Goal: Task Accomplishment & Management: Manage account settings

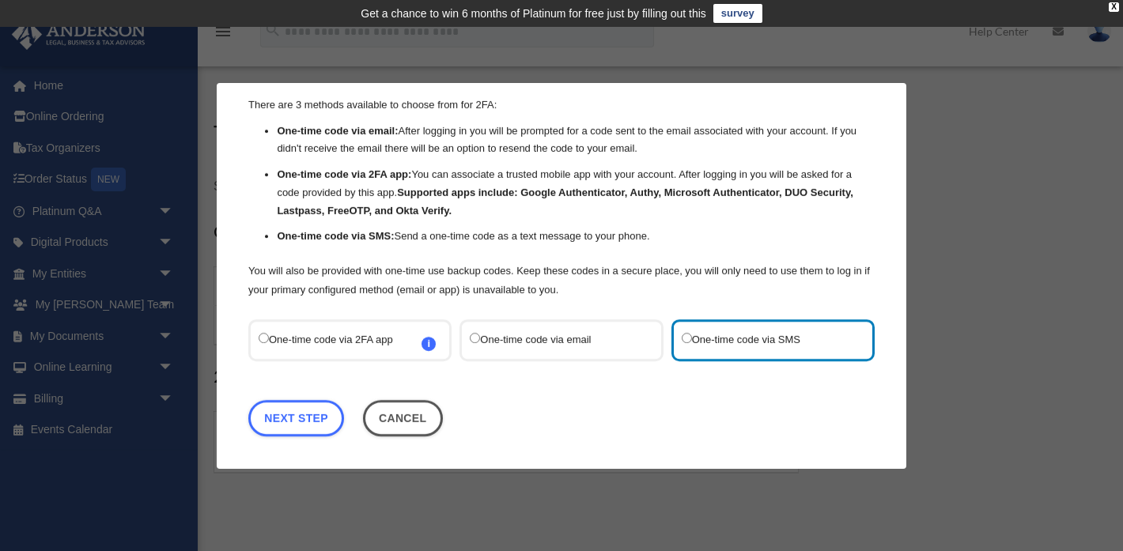
scroll to position [49, 0]
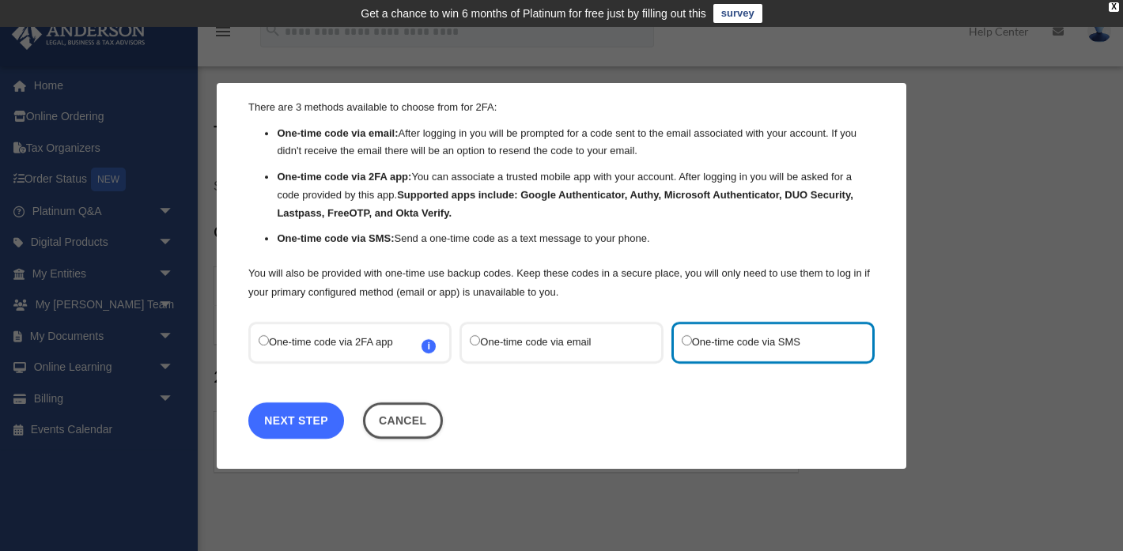
click at [294, 422] on link "Next Step" at bounding box center [296, 420] width 96 height 36
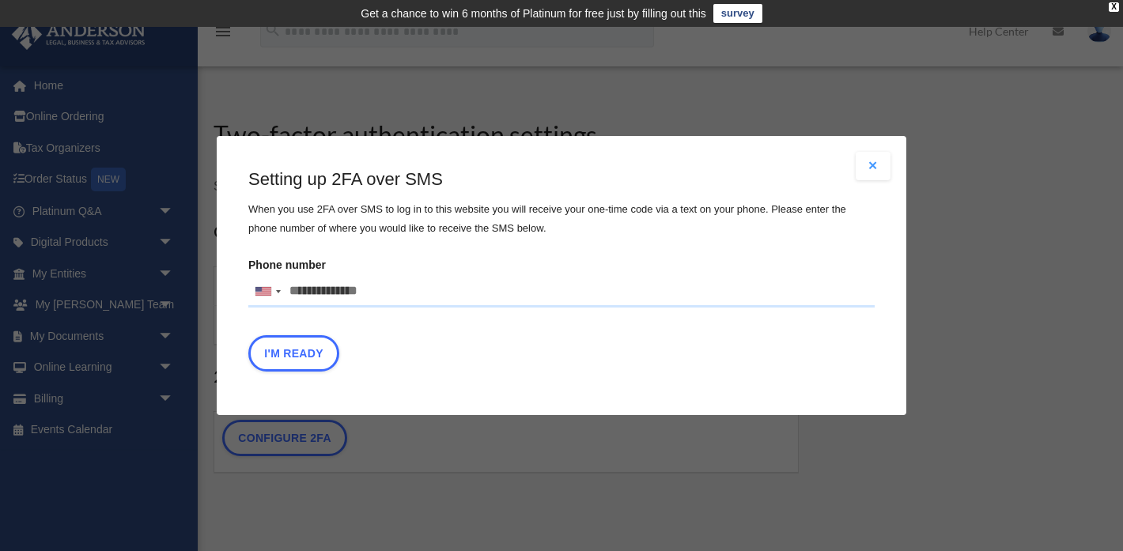
click at [388, 293] on input "Phone number United States +1 United Kingdom +44 Afghanistan (‫افغانستان‬‎) +93…" at bounding box center [561, 292] width 627 height 32
type input "**********"
click at [290, 353] on button "I'm Ready" at bounding box center [293, 353] width 91 height 36
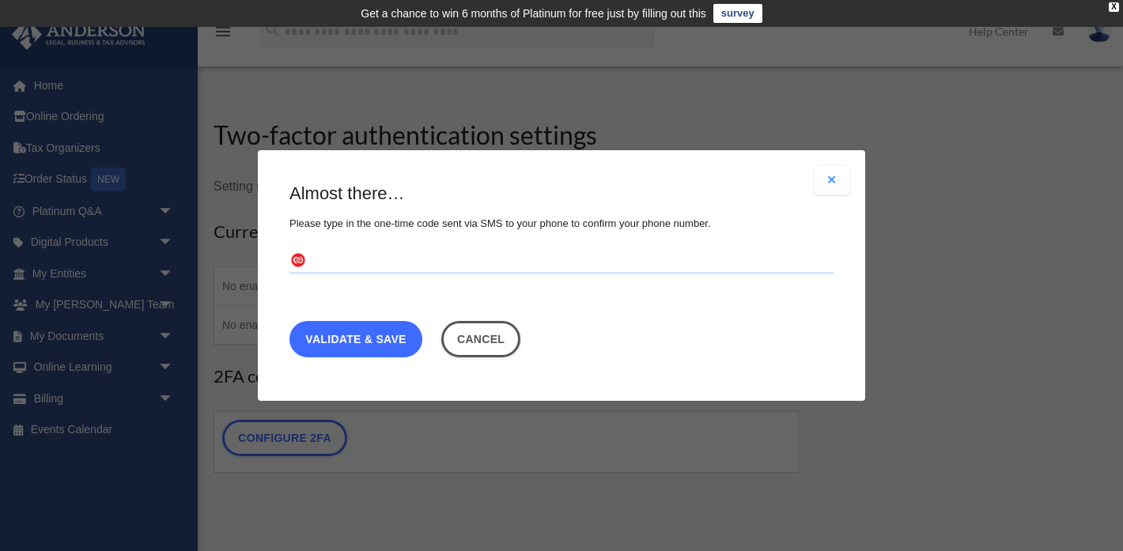
click at [332, 346] on link "Validate & Save" at bounding box center [356, 339] width 133 height 36
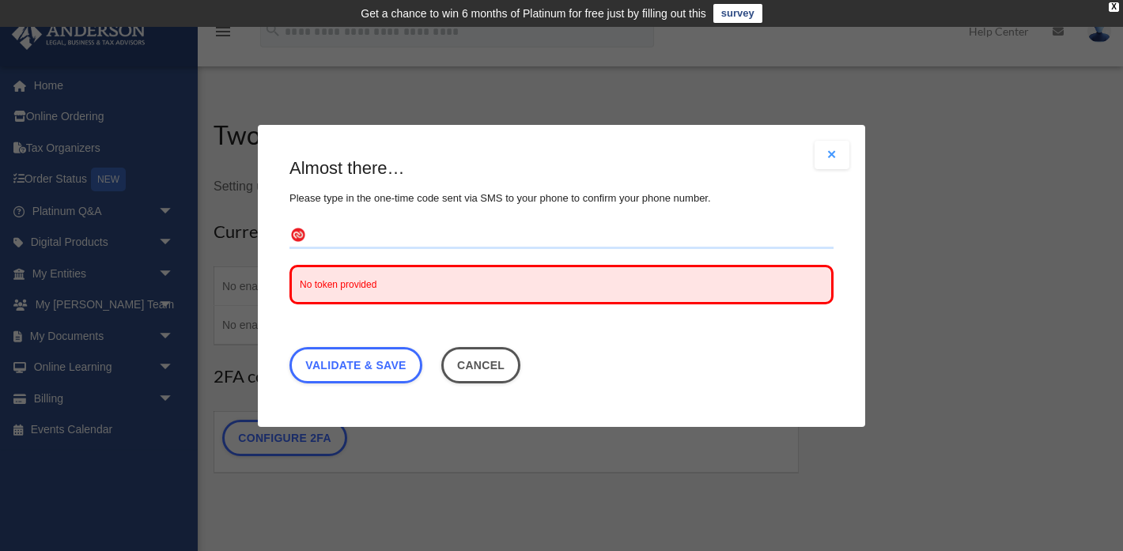
click at [339, 235] on input "text" at bounding box center [562, 235] width 544 height 25
type input "******"
click at [343, 354] on link "Validate & Save" at bounding box center [356, 365] width 133 height 36
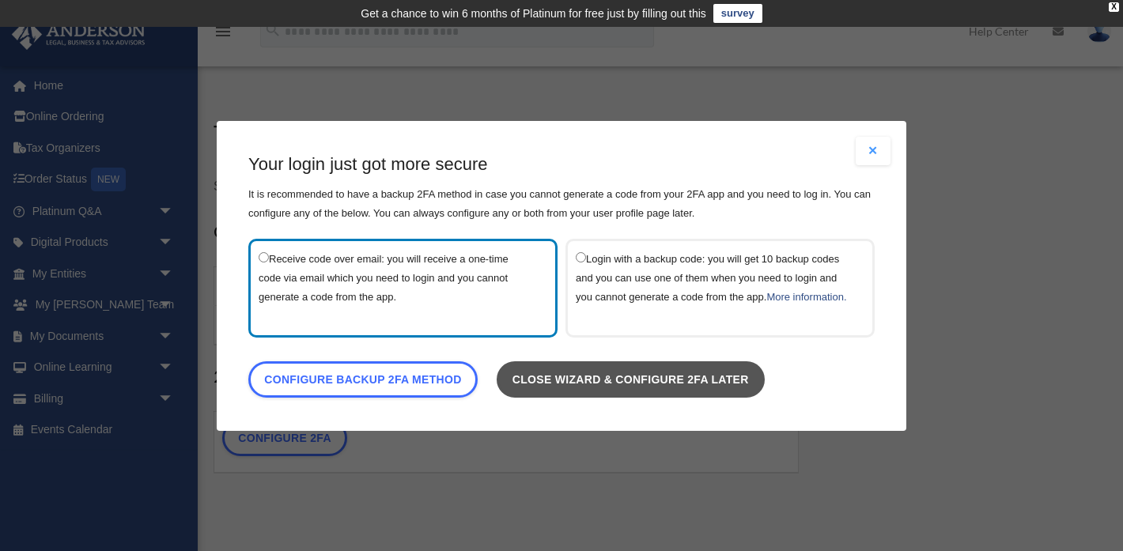
click at [616, 391] on link "Close wizard & configure 2FA later" at bounding box center [631, 379] width 268 height 36
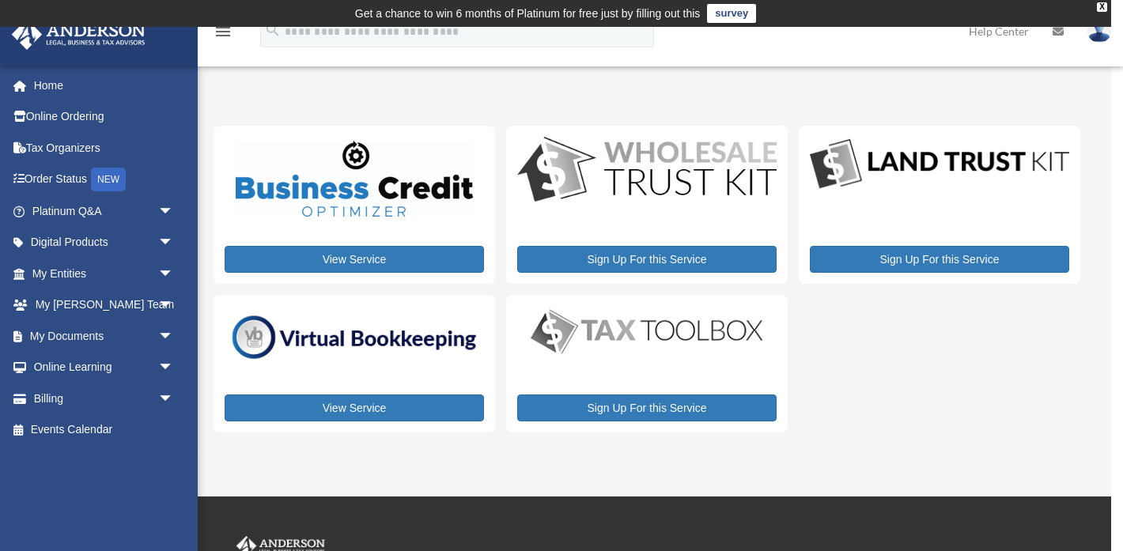
click at [1105, 36] on img at bounding box center [1100, 31] width 24 height 23
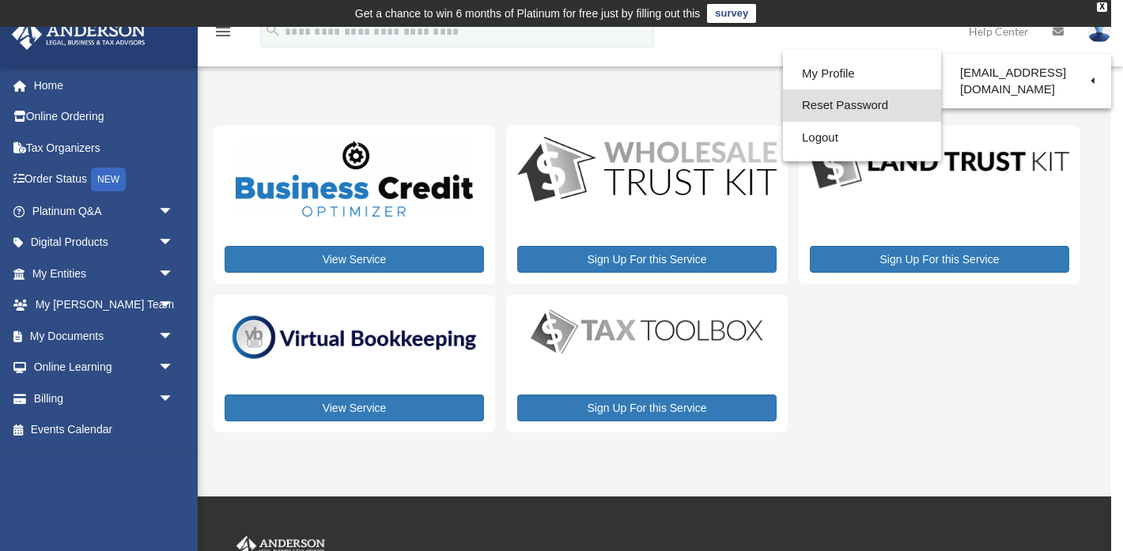
click at [875, 104] on link "Reset Password" at bounding box center [862, 105] width 158 height 32
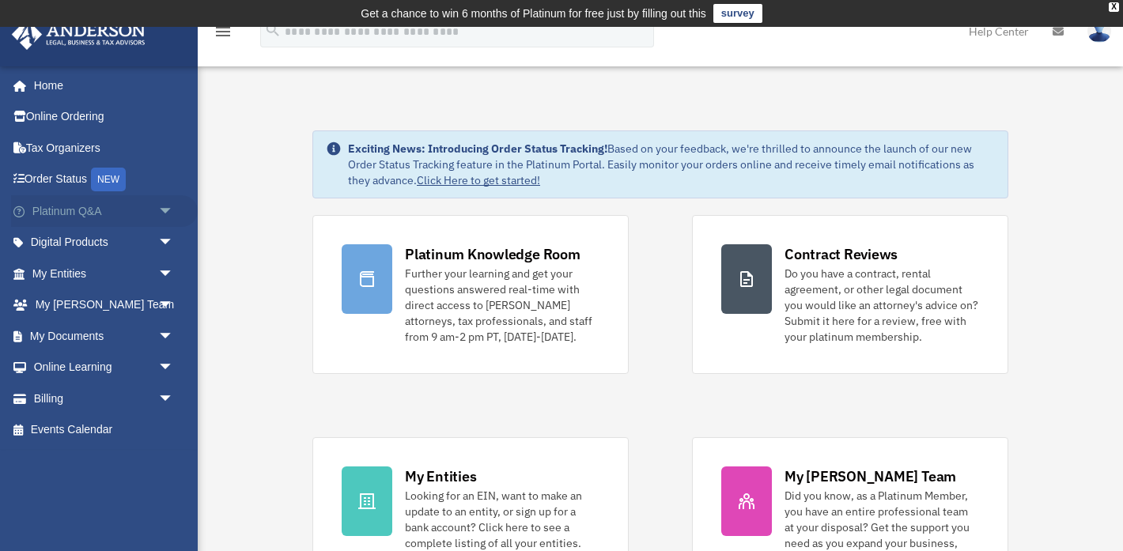
click at [165, 210] on span "arrow_drop_down" at bounding box center [174, 211] width 32 height 32
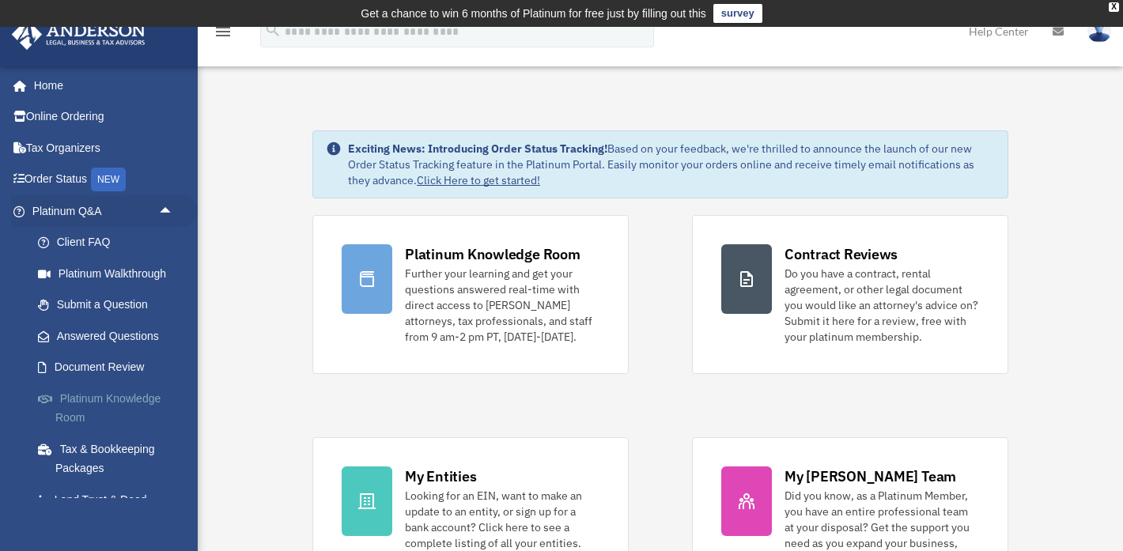
click at [113, 392] on link "Platinum Knowledge Room" at bounding box center [110, 408] width 176 height 51
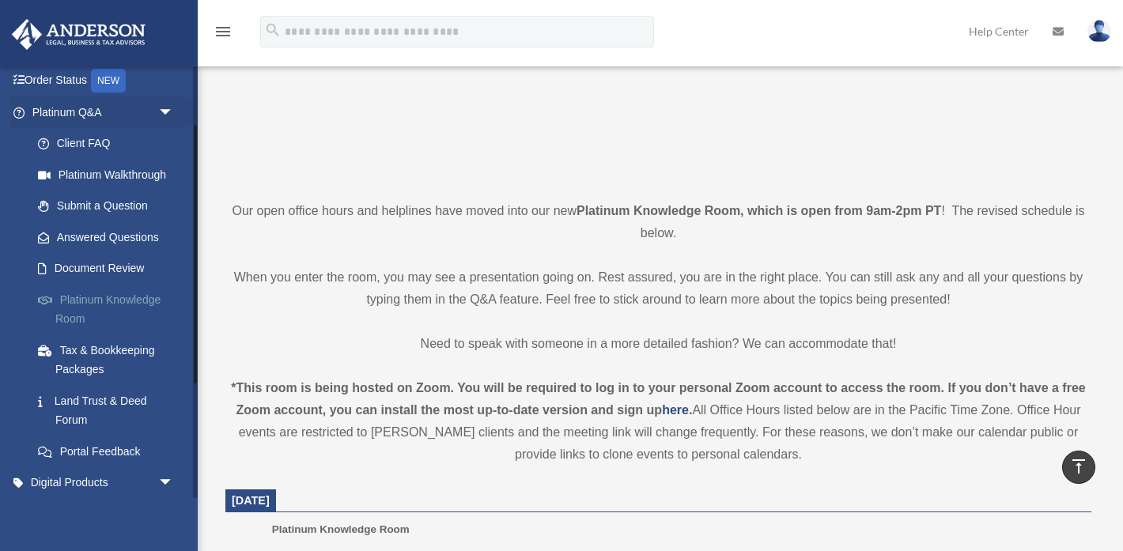
scroll to position [93, 0]
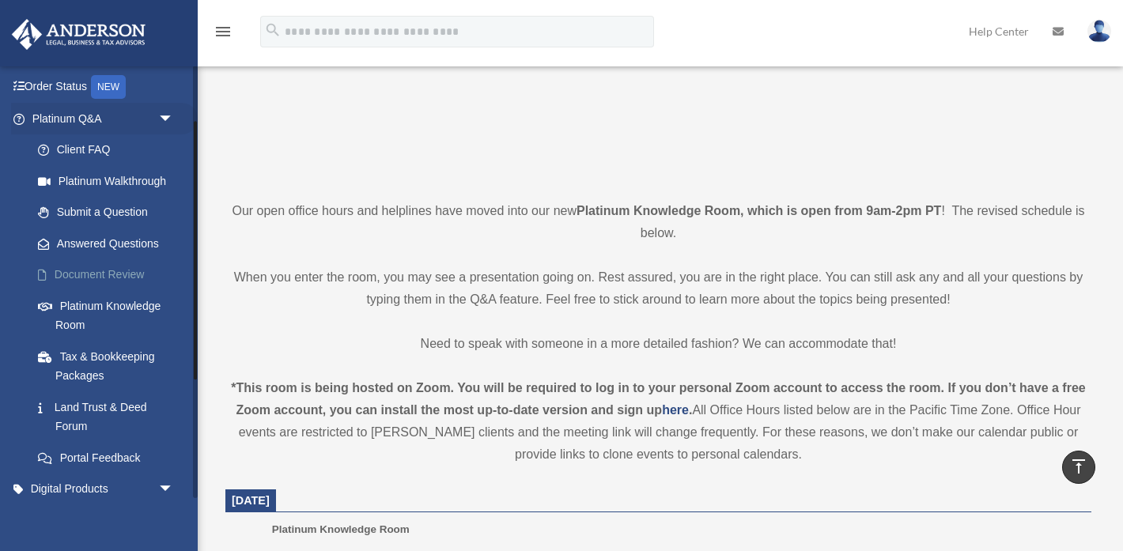
click at [119, 276] on link "Document Review" at bounding box center [110, 276] width 176 height 32
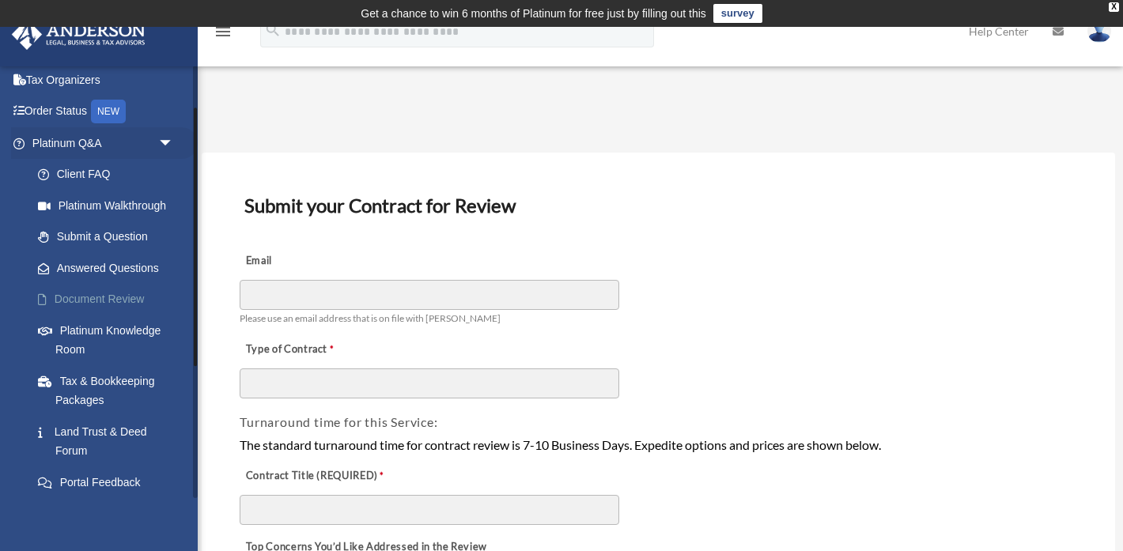
scroll to position [70, 0]
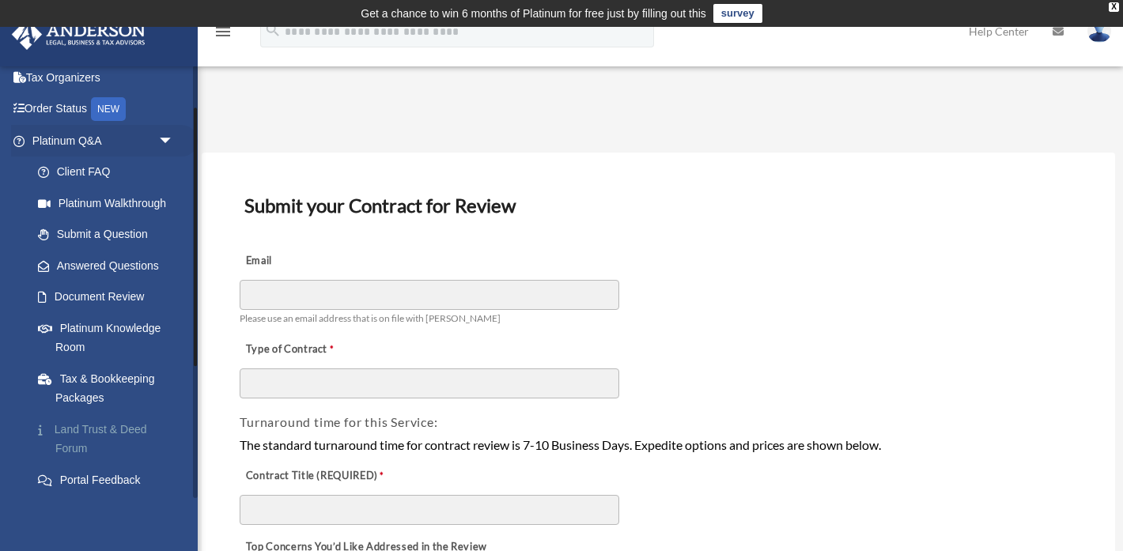
click at [89, 432] on link "Land Trust & Deed Forum" at bounding box center [110, 439] width 176 height 51
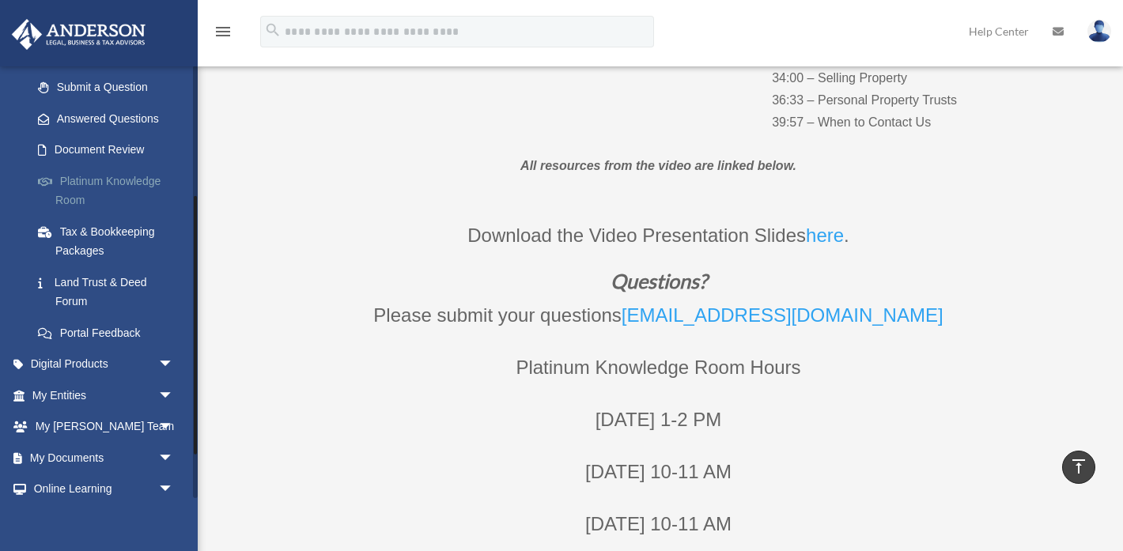
scroll to position [229, 0]
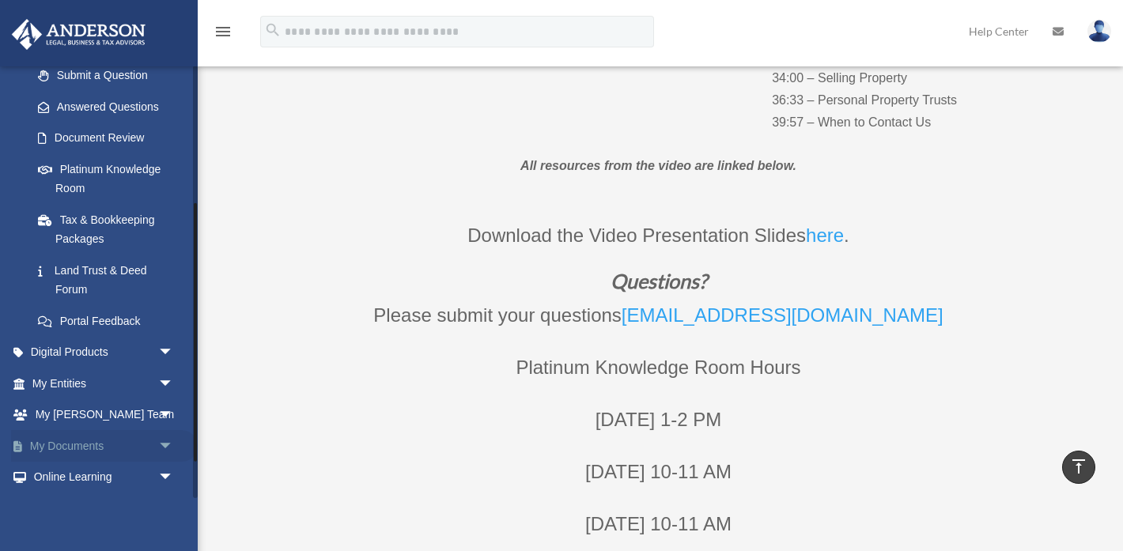
click at [84, 450] on link "My Documents arrow_drop_down" at bounding box center [104, 446] width 187 height 32
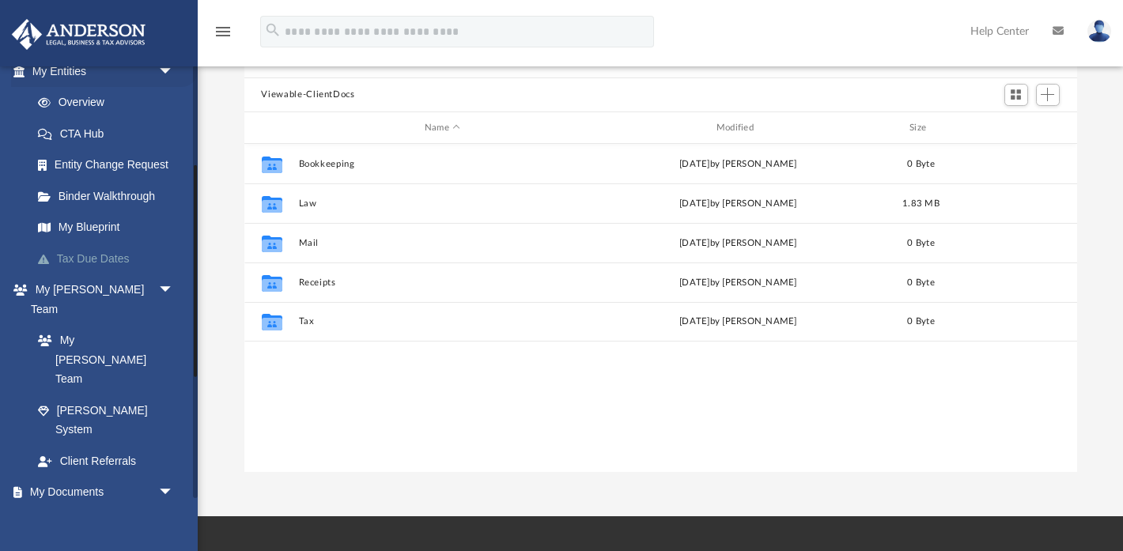
scroll to position [203, 0]
click at [78, 507] on link "Box" at bounding box center [102, 523] width 160 height 32
click at [66, 507] on link "Box" at bounding box center [110, 523] width 176 height 32
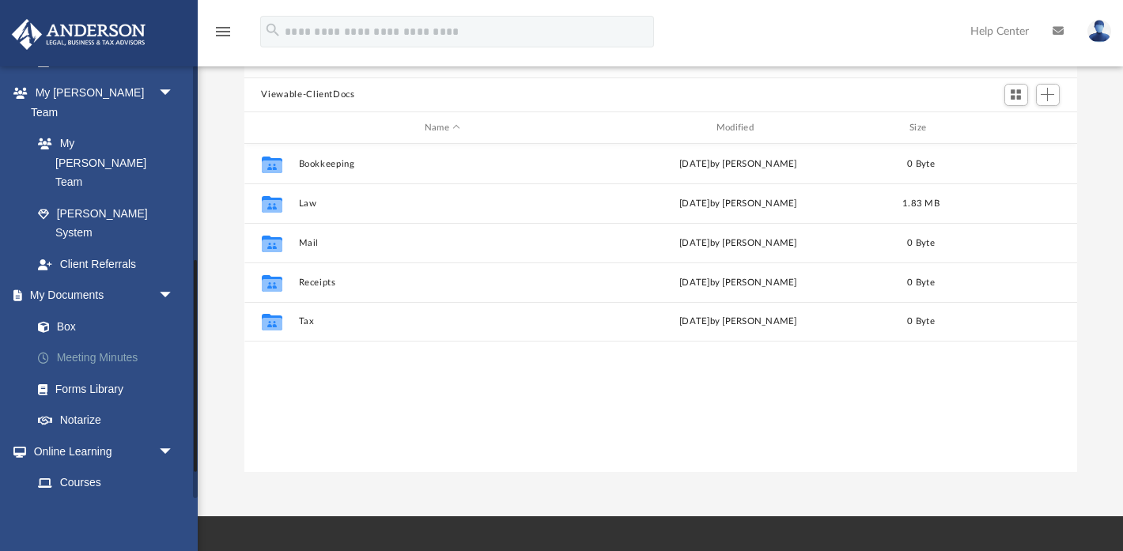
scroll to position [397, 0]
click at [63, 313] on link "Box" at bounding box center [110, 329] width 176 height 32
click at [164, 282] on span "arrow_drop_down" at bounding box center [174, 298] width 32 height 32
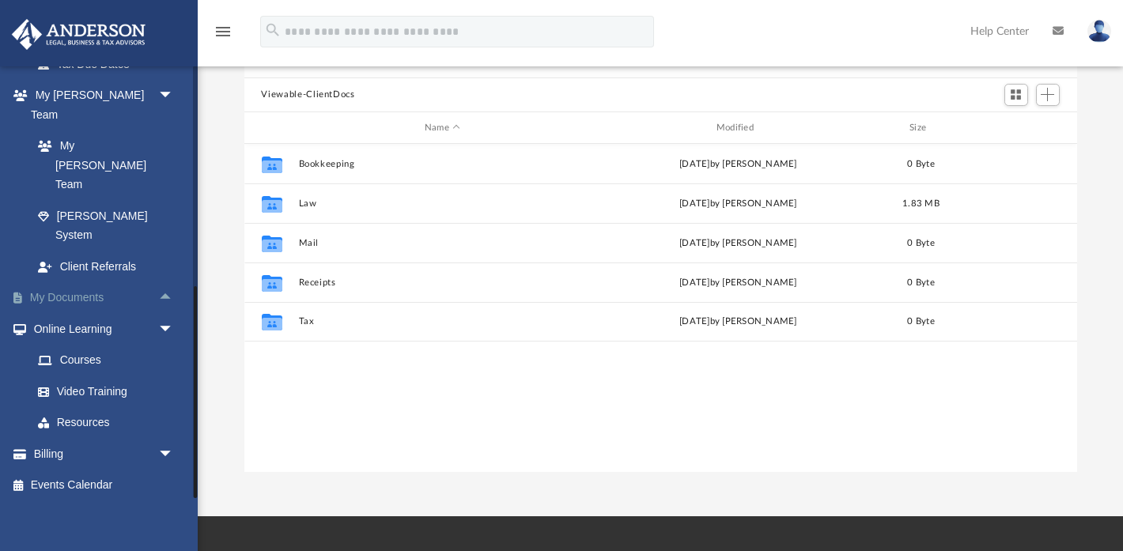
scroll to position [326, 0]
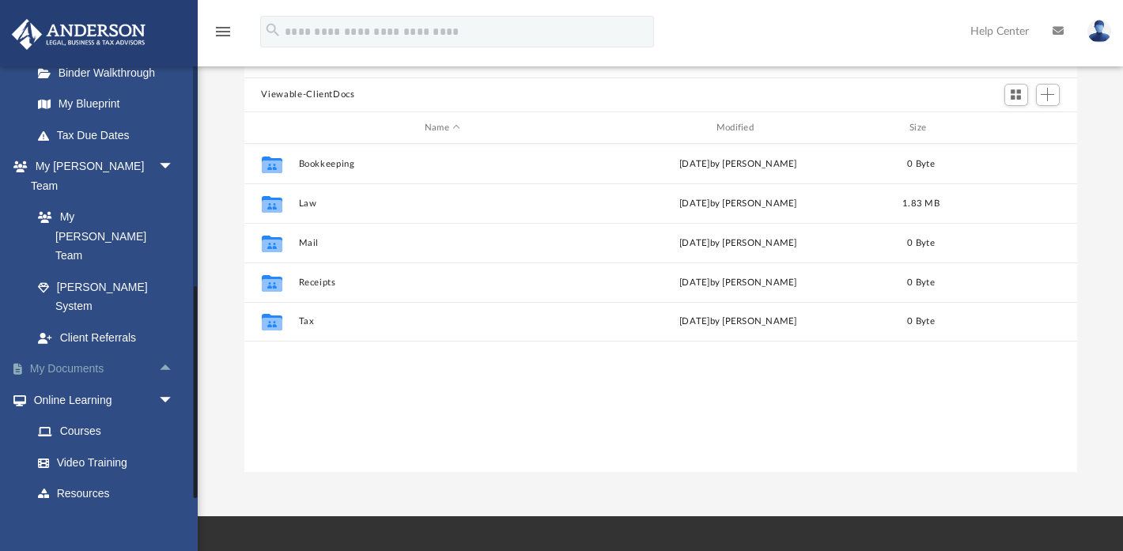
click at [161, 354] on span "arrow_drop_up" at bounding box center [174, 370] width 32 height 32
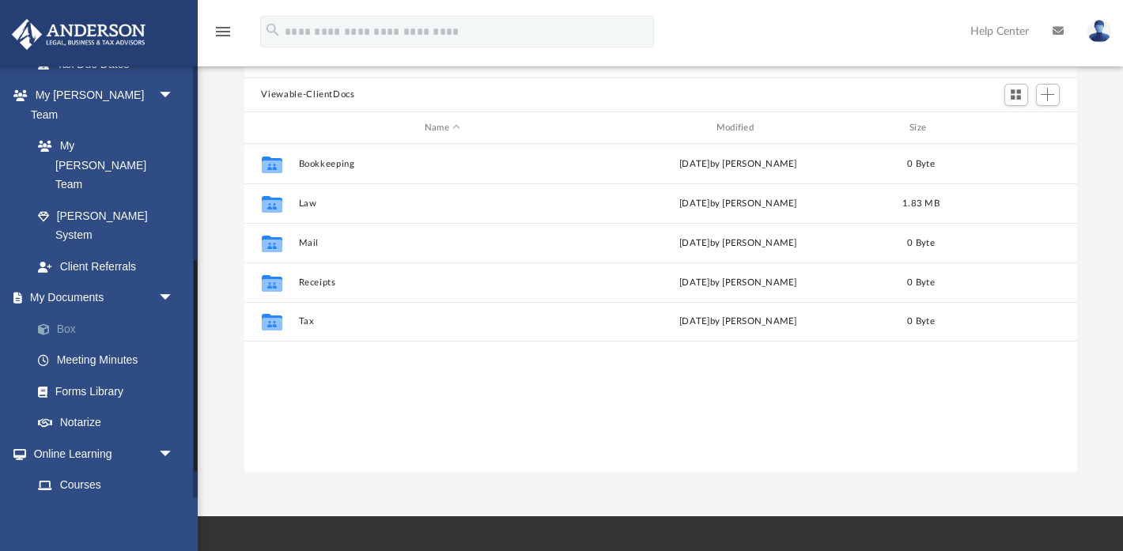
click at [59, 313] on link "Box" at bounding box center [110, 329] width 176 height 32
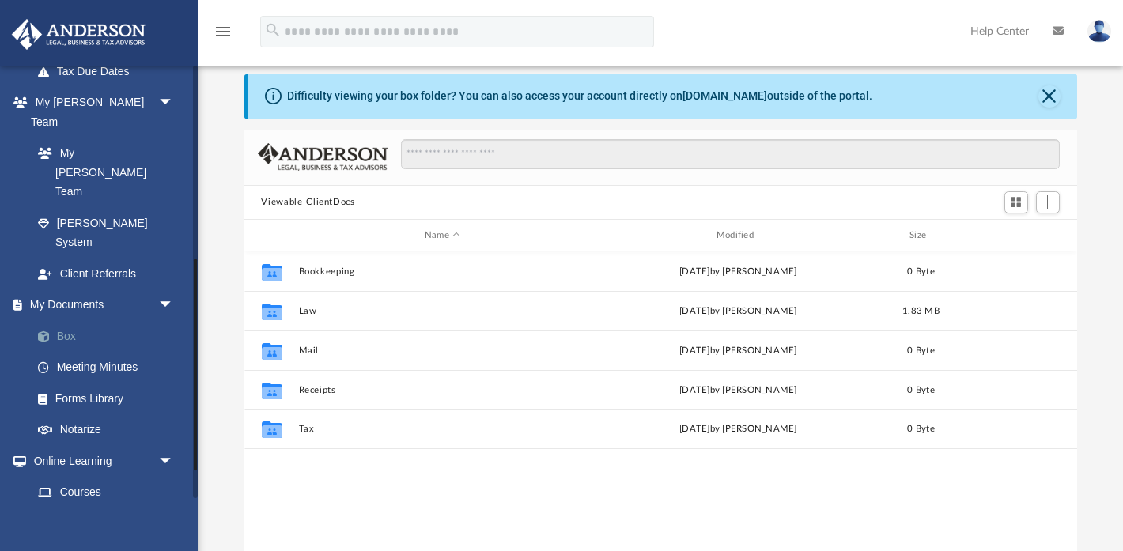
scroll to position [395, 0]
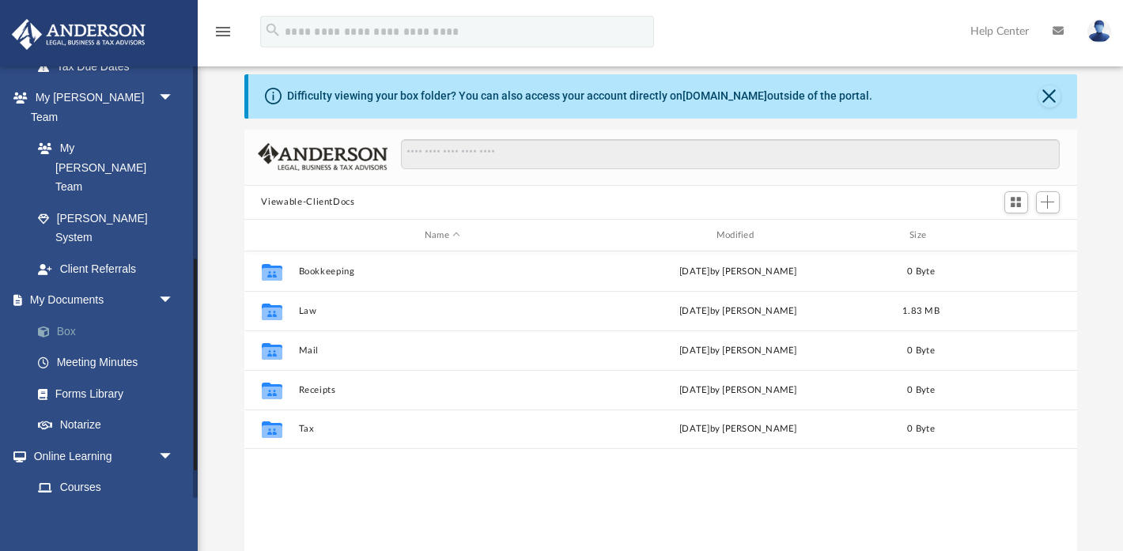
click at [47, 327] on span at bounding box center [52, 332] width 10 height 11
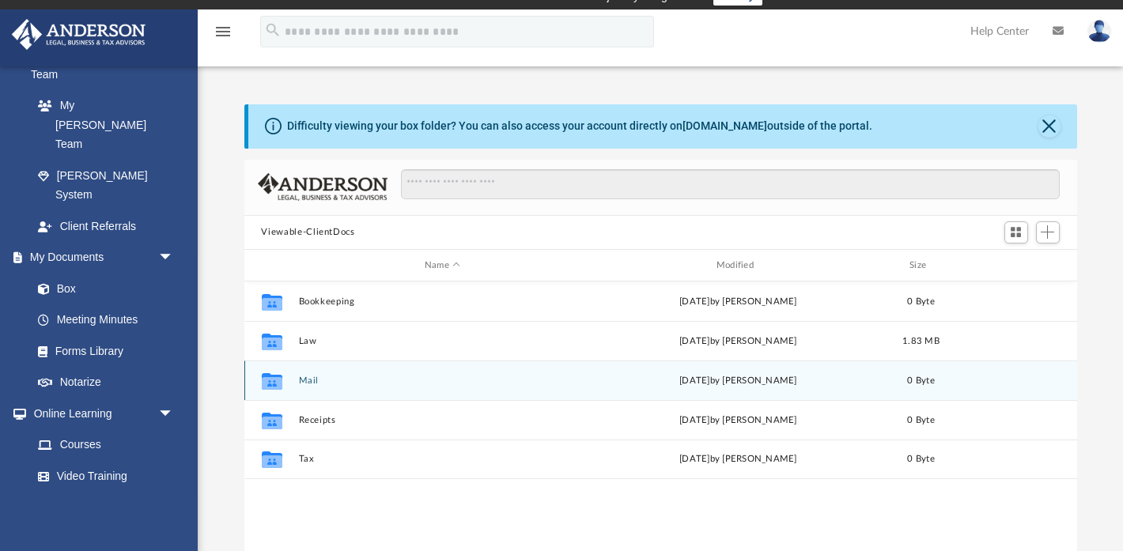
scroll to position [0, 0]
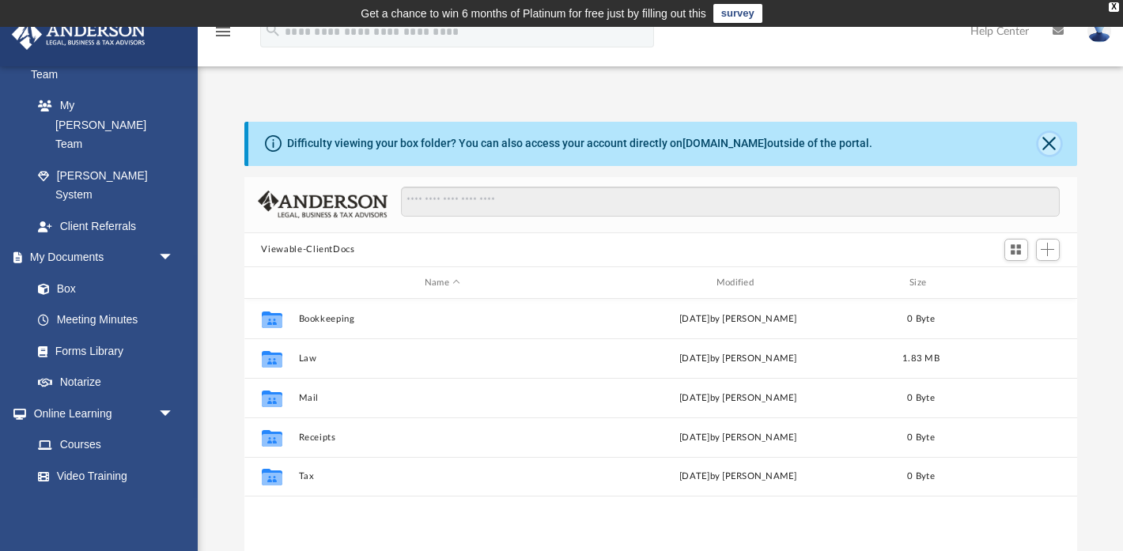
click at [1057, 144] on button "Close" at bounding box center [1050, 144] width 22 height 22
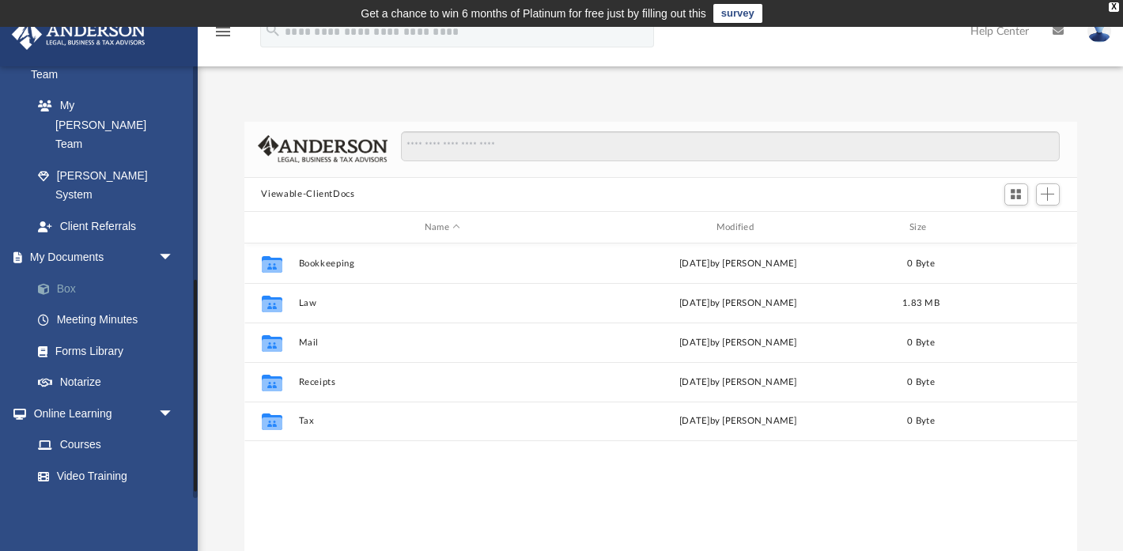
click at [67, 273] on link "Box" at bounding box center [110, 289] width 176 height 32
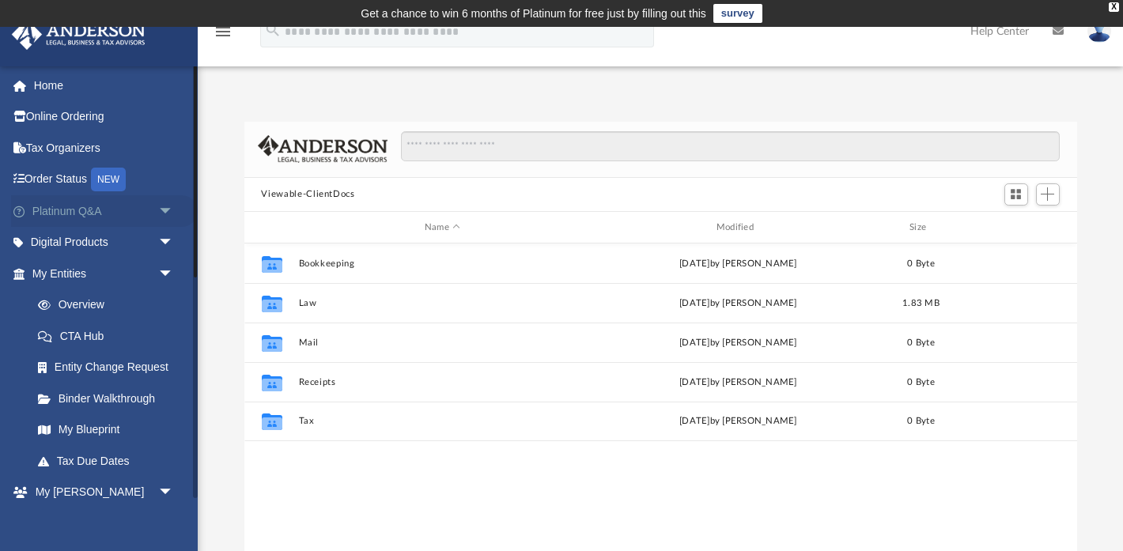
click at [66, 215] on link "Platinum Q&A arrow_drop_down" at bounding box center [104, 211] width 187 height 32
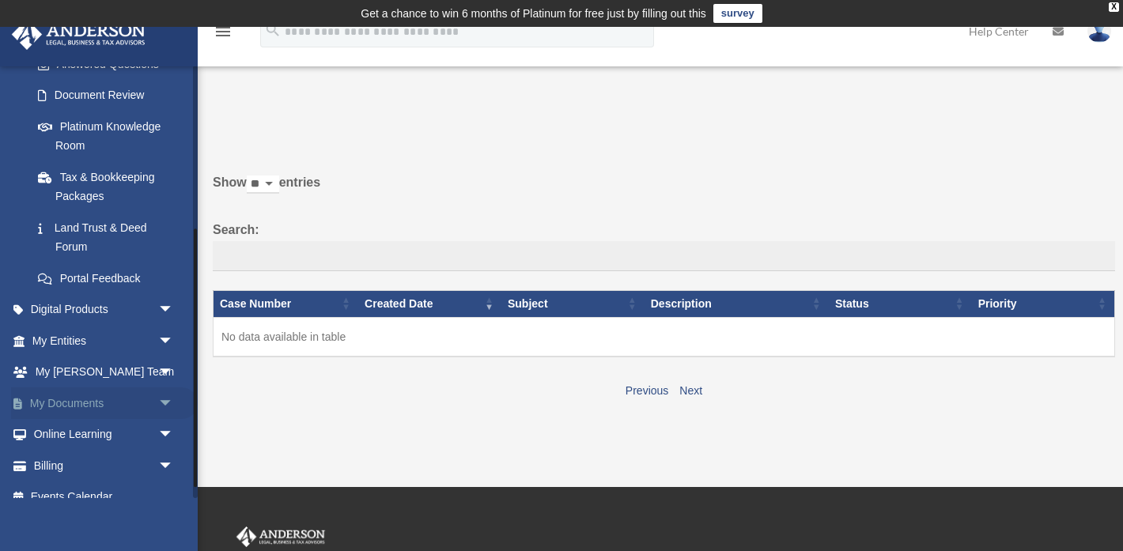
scroll to position [290, 0]
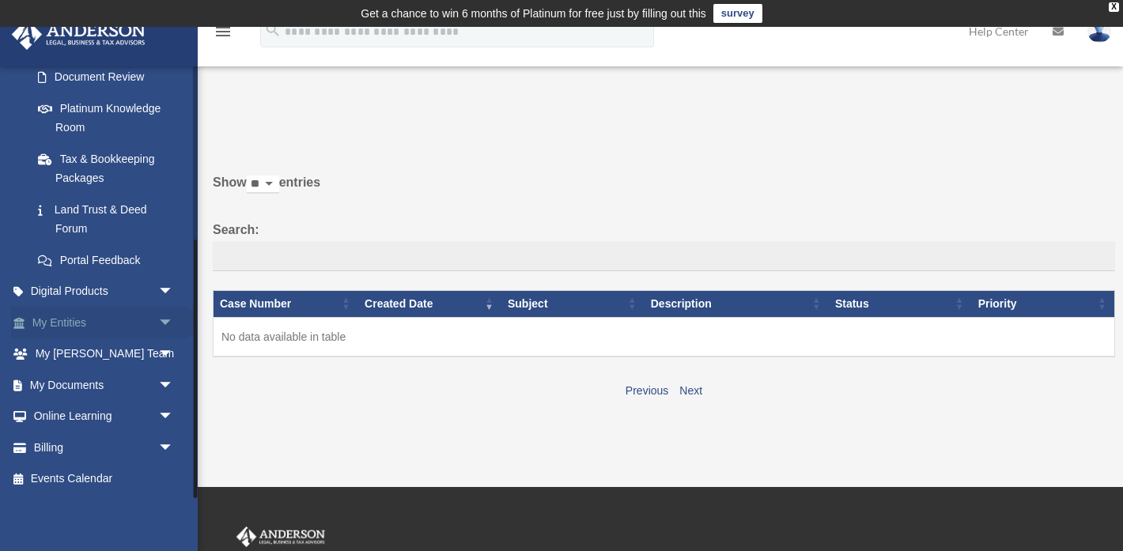
click at [68, 324] on link "My Entities arrow_drop_down" at bounding box center [104, 323] width 187 height 32
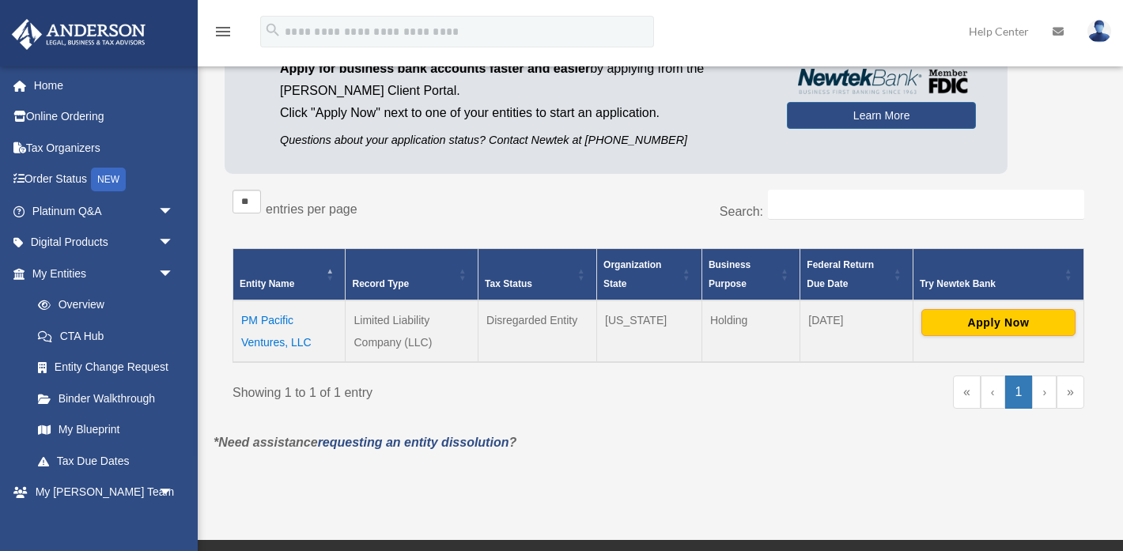
scroll to position [172, 0]
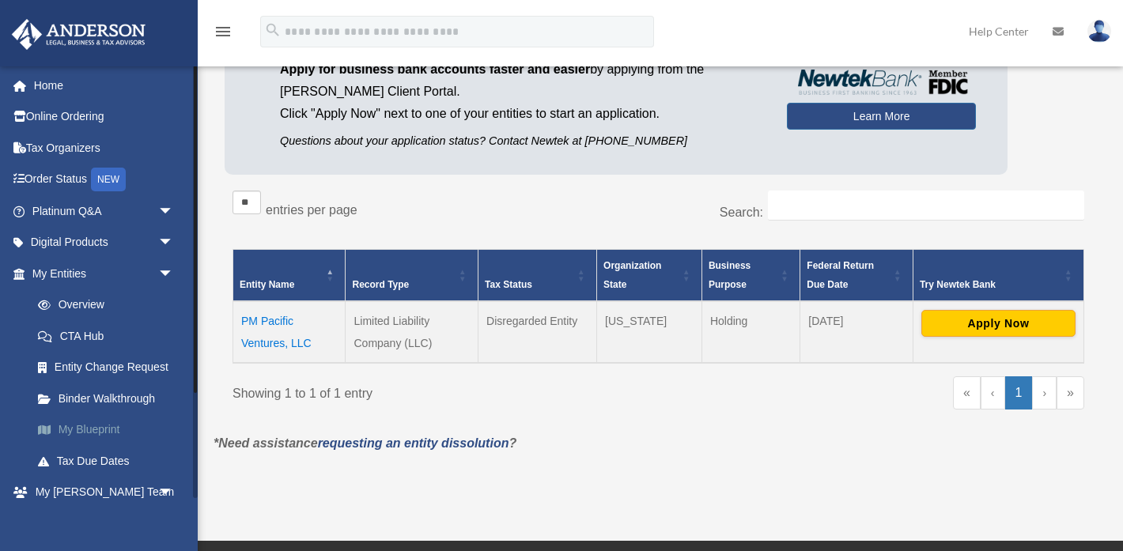
click at [101, 427] on link "My Blueprint" at bounding box center [110, 431] width 176 height 32
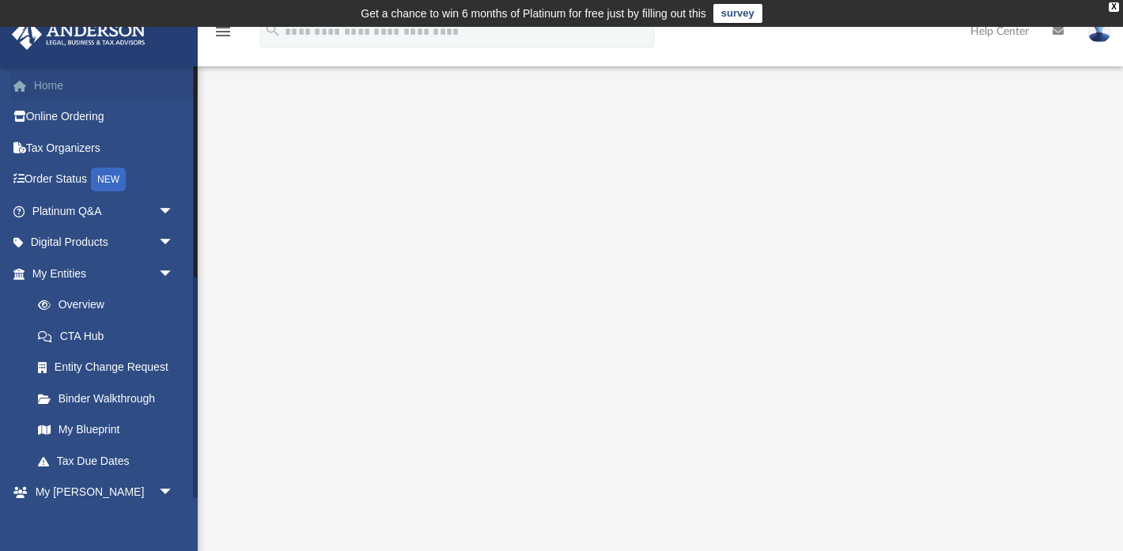
click at [71, 81] on link "Home" at bounding box center [104, 86] width 187 height 32
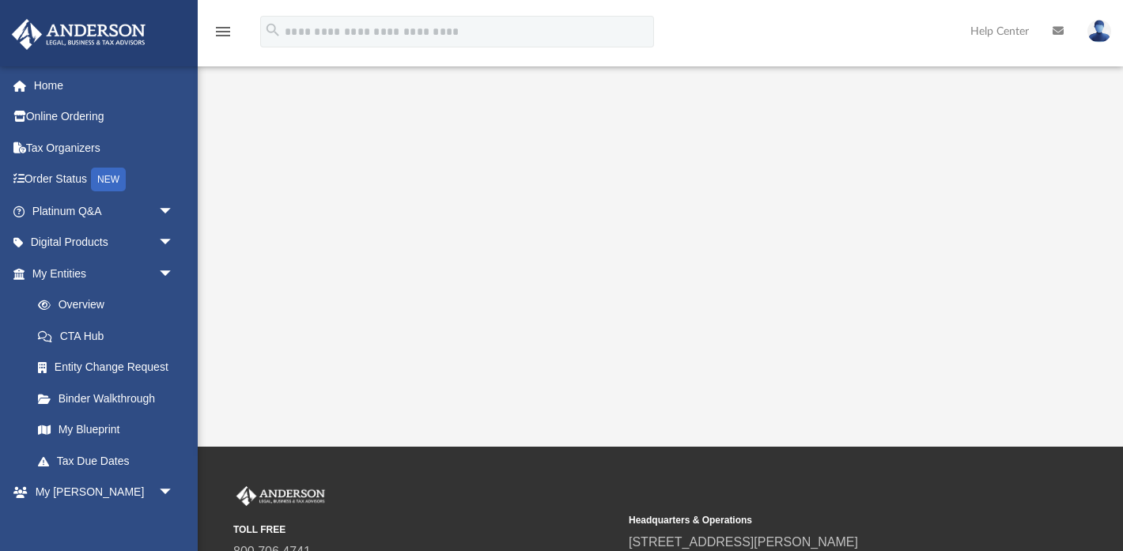
scroll to position [520, 0]
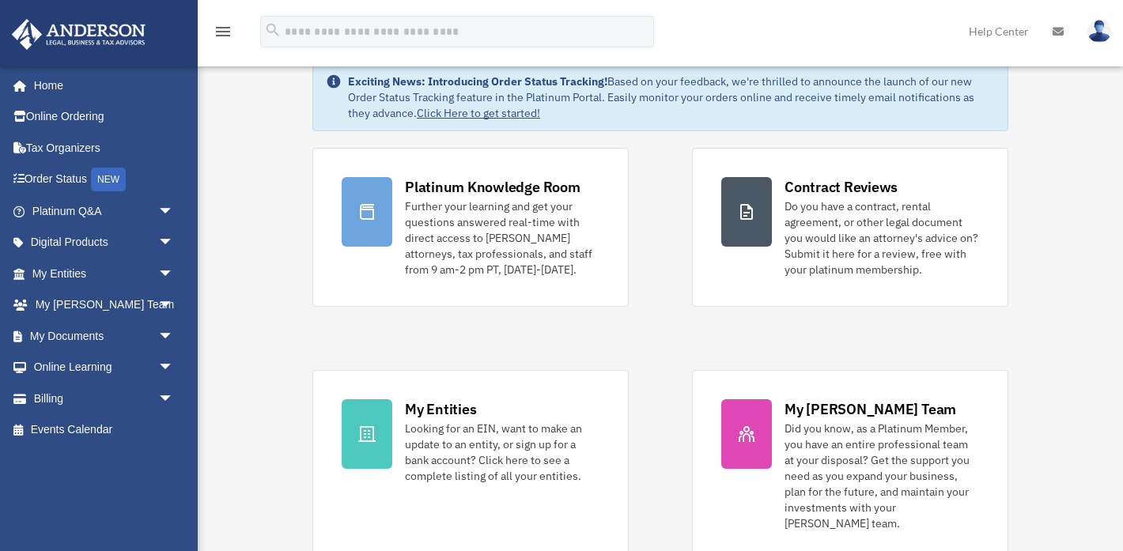
scroll to position [71, 0]
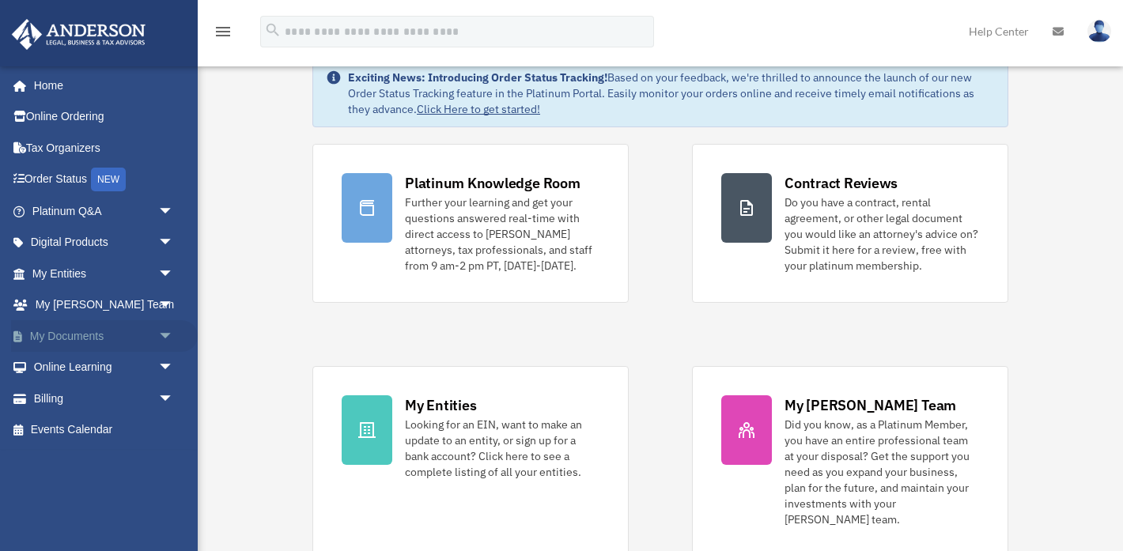
click at [167, 333] on span "arrow_drop_down" at bounding box center [174, 336] width 32 height 32
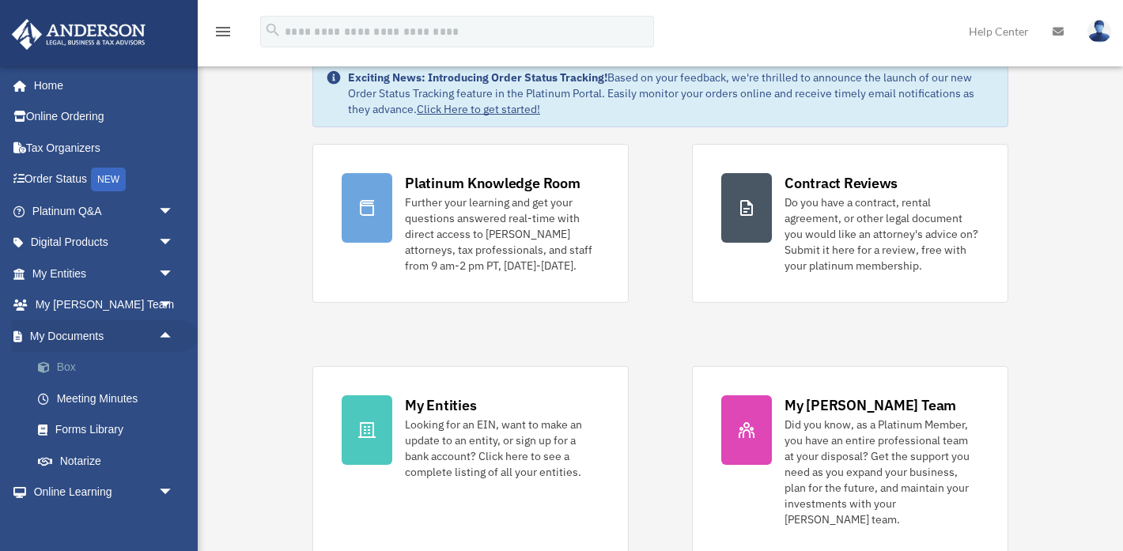
click at [90, 362] on link "Box" at bounding box center [110, 368] width 176 height 32
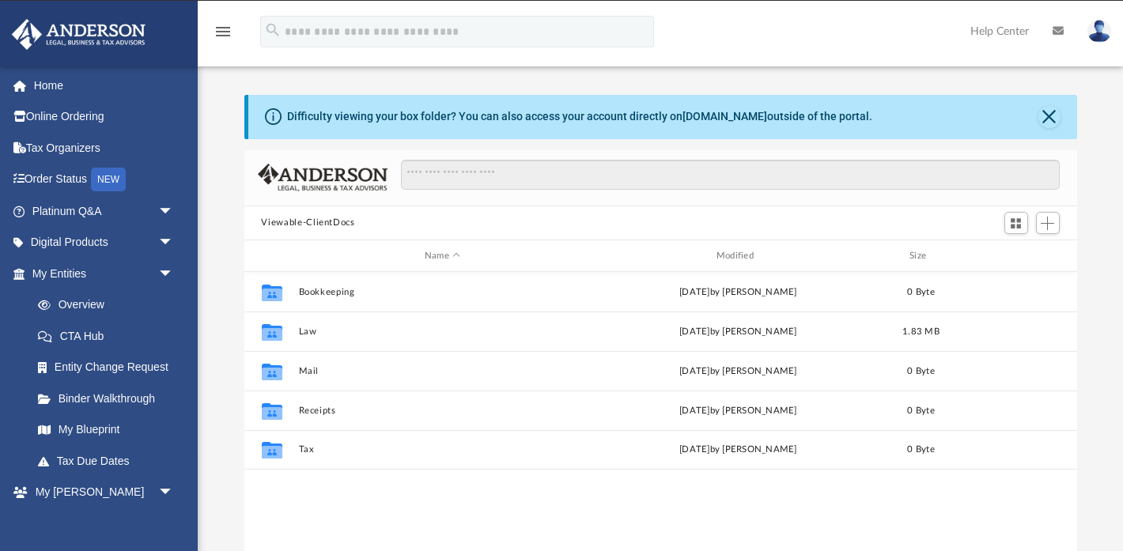
scroll to position [359, 833]
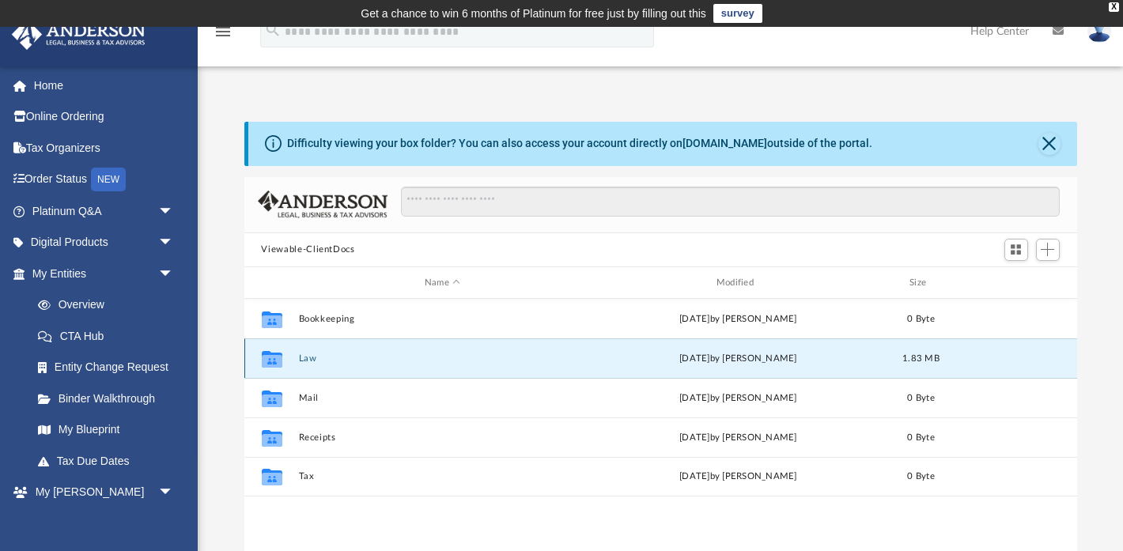
click at [365, 357] on button "Law" at bounding box center [442, 359] width 289 height 10
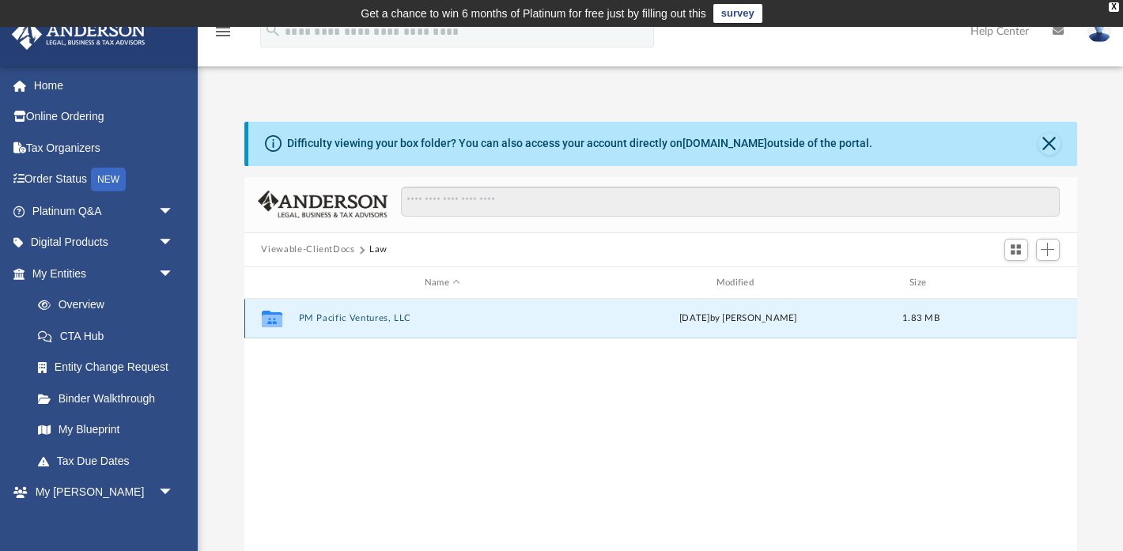
click at [356, 316] on button "PM Pacific Ventures, LLC" at bounding box center [442, 319] width 289 height 10
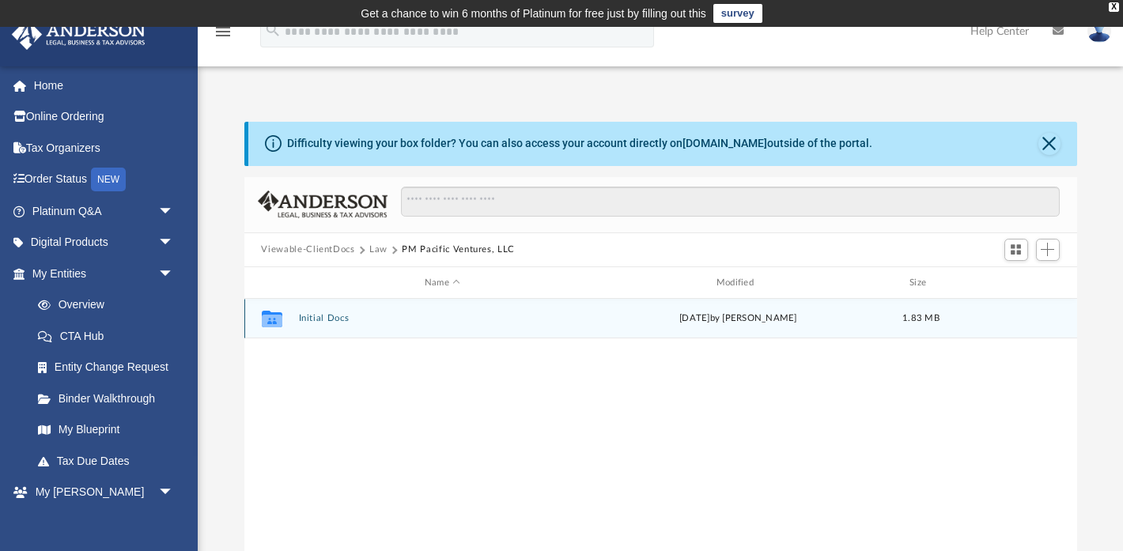
click at [328, 328] on div "Collaborated Folder Initial Docs Mon Aug 11 2025 by Amber Johnson 1.83 MB" at bounding box center [660, 319] width 833 height 40
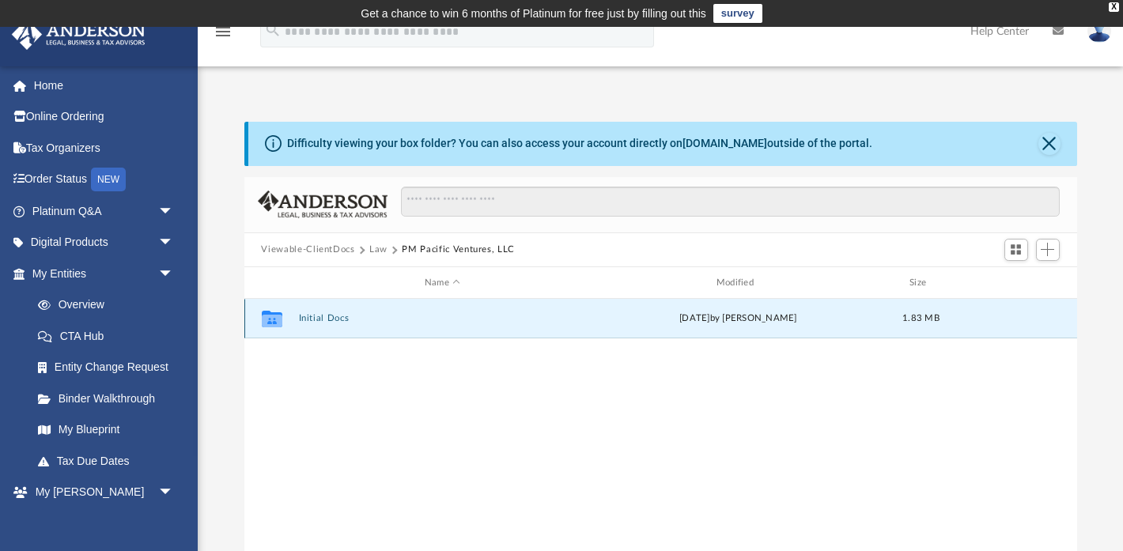
click at [321, 315] on button "Initial Docs" at bounding box center [442, 319] width 289 height 10
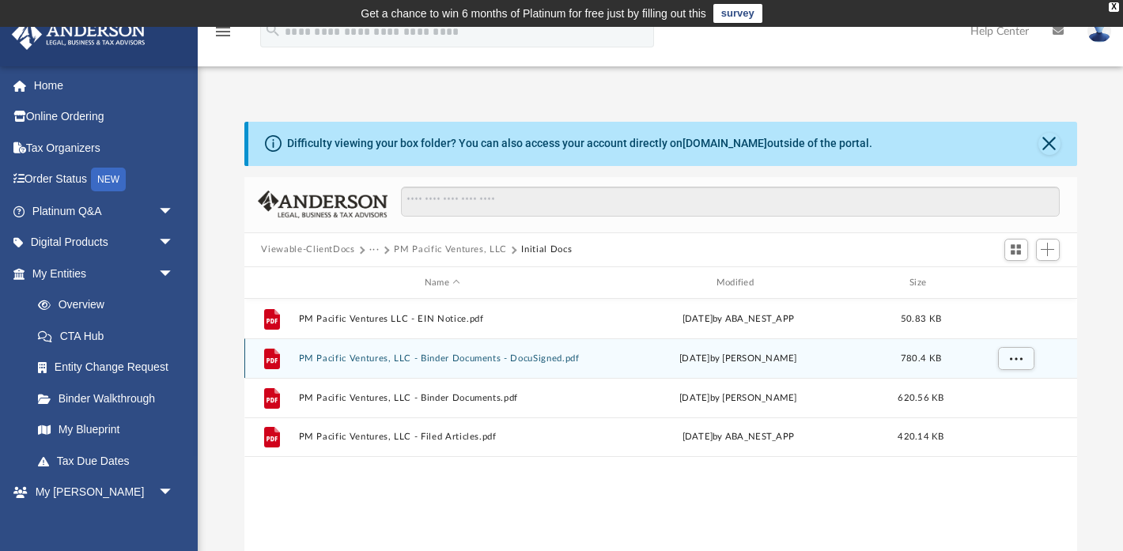
click at [356, 364] on div "File PM Pacific Ventures, LLC - Binder Documents - DocuSigned.pdf Mon Aug 11 20…" at bounding box center [660, 359] width 833 height 40
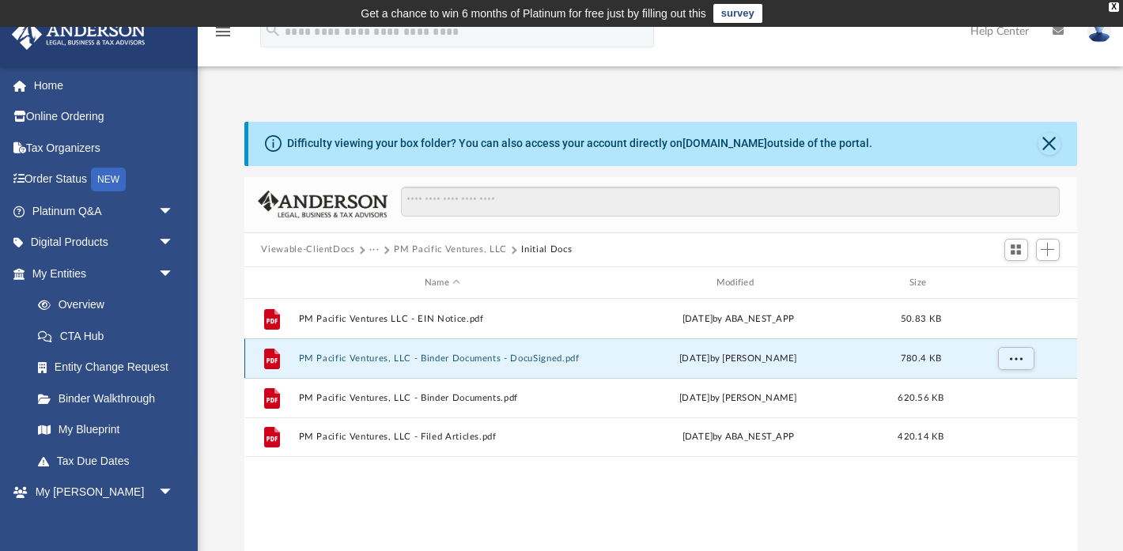
click at [288, 363] on div "File" at bounding box center [272, 359] width 40 height 25
click at [263, 365] on icon "File" at bounding box center [271, 359] width 25 height 25
click at [1017, 364] on button "More options" at bounding box center [1016, 359] width 36 height 24
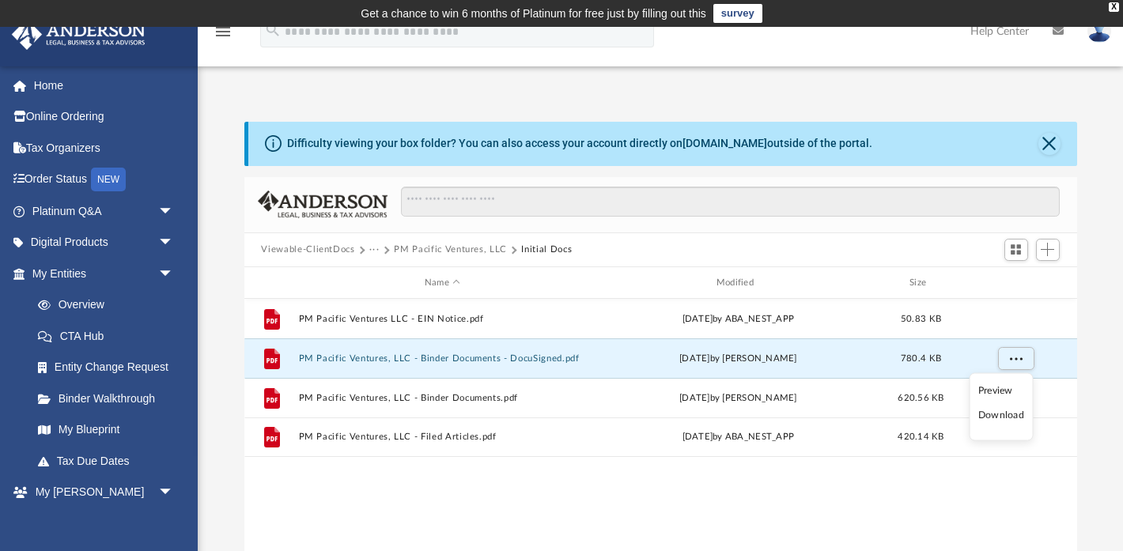
click at [1005, 392] on li "Preview" at bounding box center [1002, 390] width 46 height 17
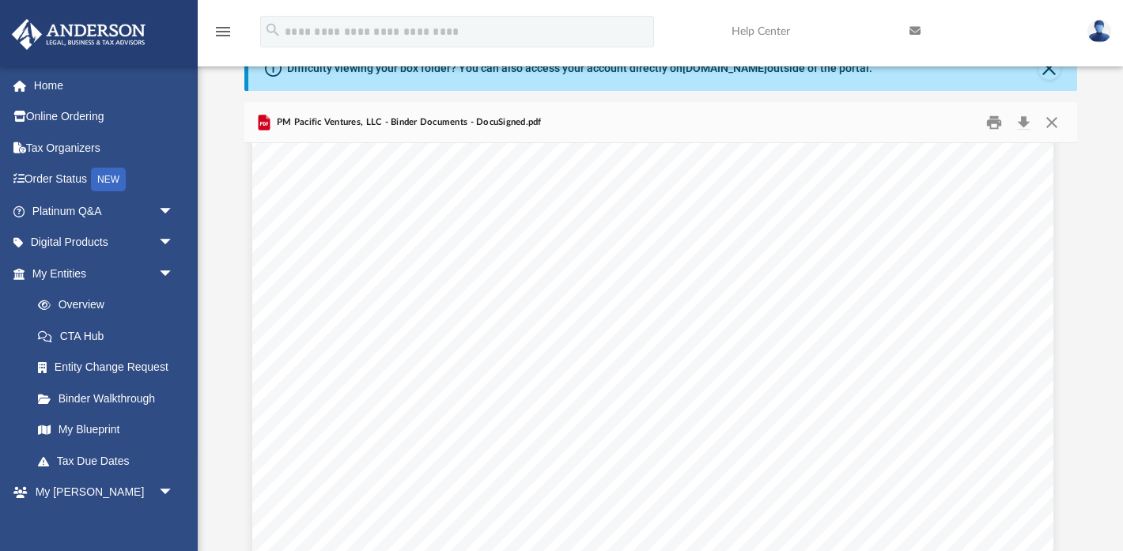
scroll to position [0, 8]
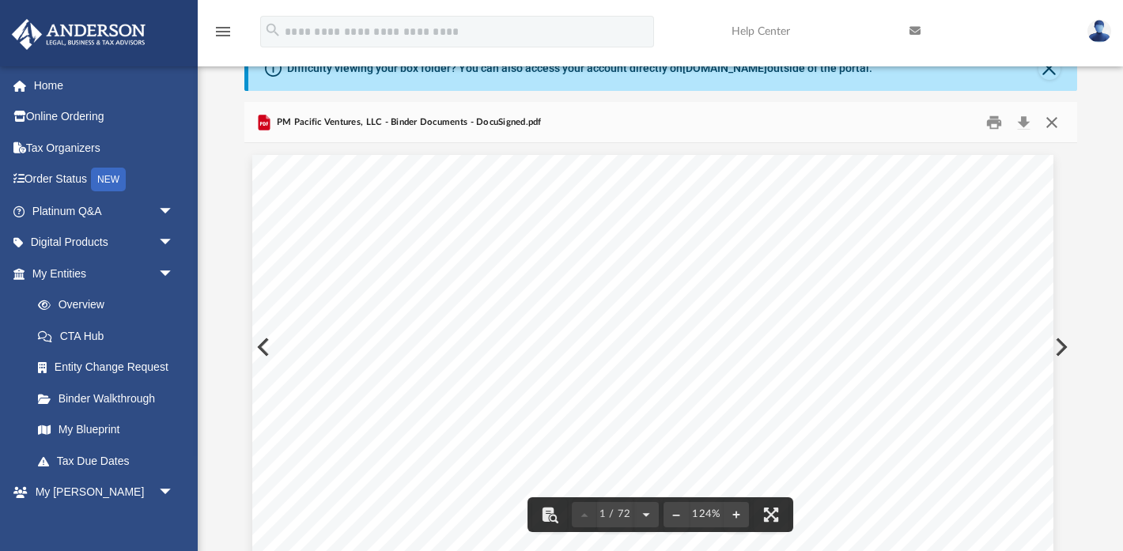
click at [1051, 124] on button "Close" at bounding box center [1052, 122] width 28 height 25
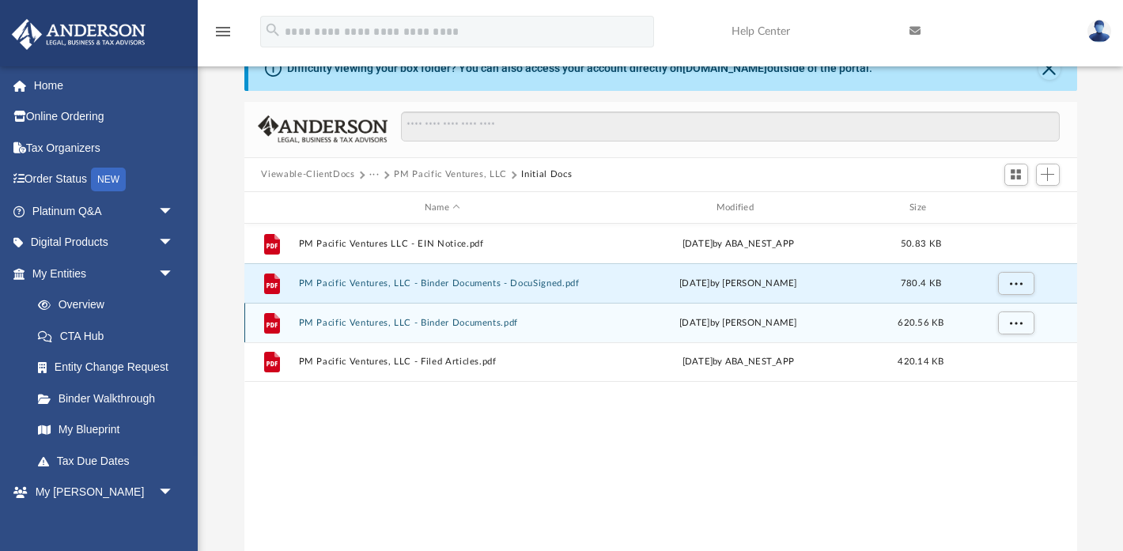
click at [449, 332] on div "File PM Pacific Ventures, LLC - Binder Documents.pdf Thu Aug 7 2025 by Amber Jo…" at bounding box center [660, 323] width 833 height 40
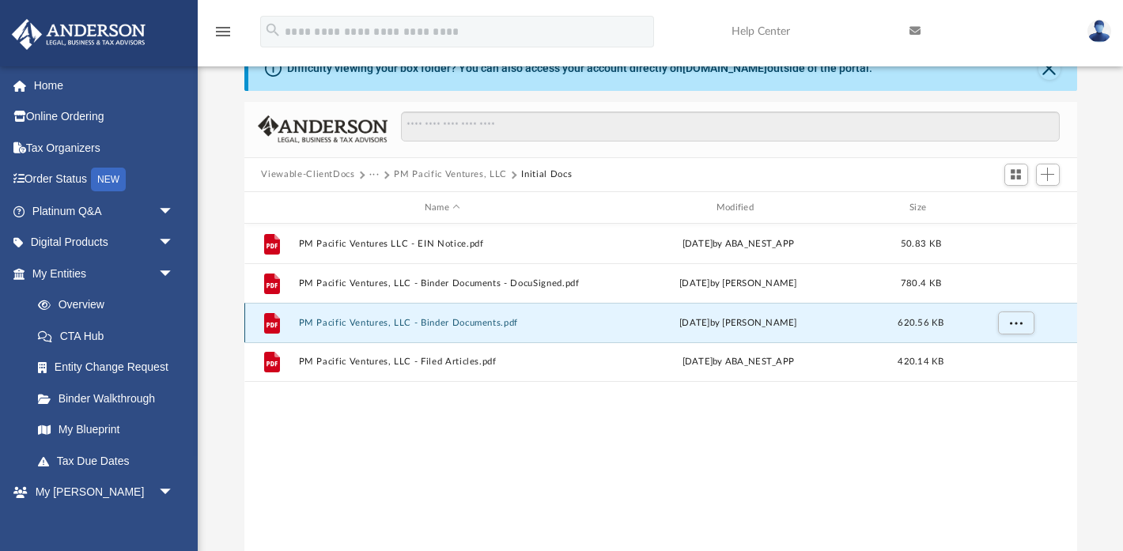
click at [449, 332] on div "File PM Pacific Ventures, LLC - Binder Documents.pdf Thu Aug 7 2025 by Amber Jo…" at bounding box center [660, 323] width 833 height 40
click at [1005, 320] on button "More options" at bounding box center [1016, 324] width 36 height 24
click at [989, 347] on li "Preview" at bounding box center [1002, 355] width 46 height 17
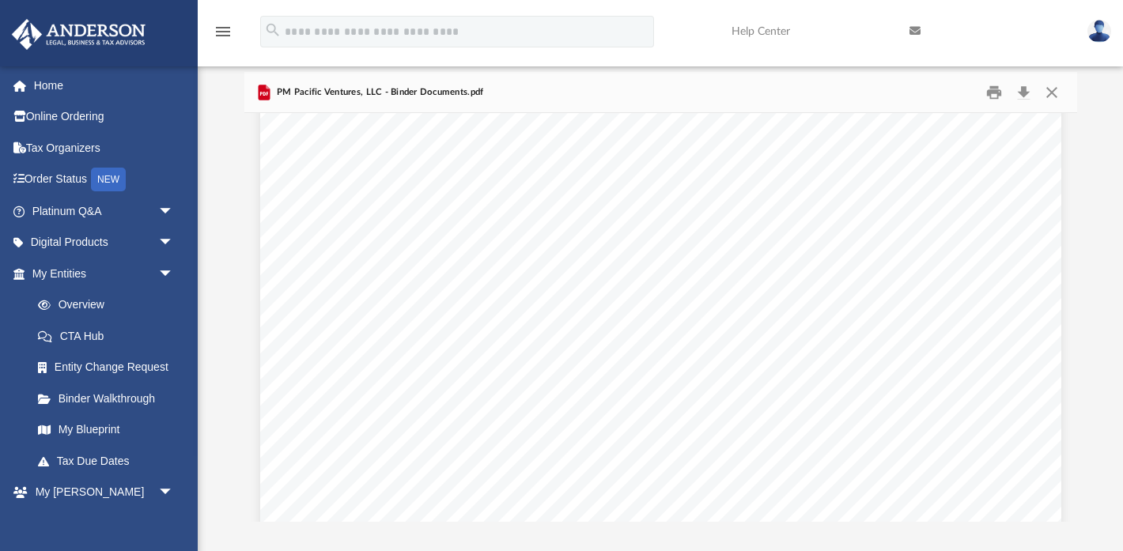
scroll to position [0, 0]
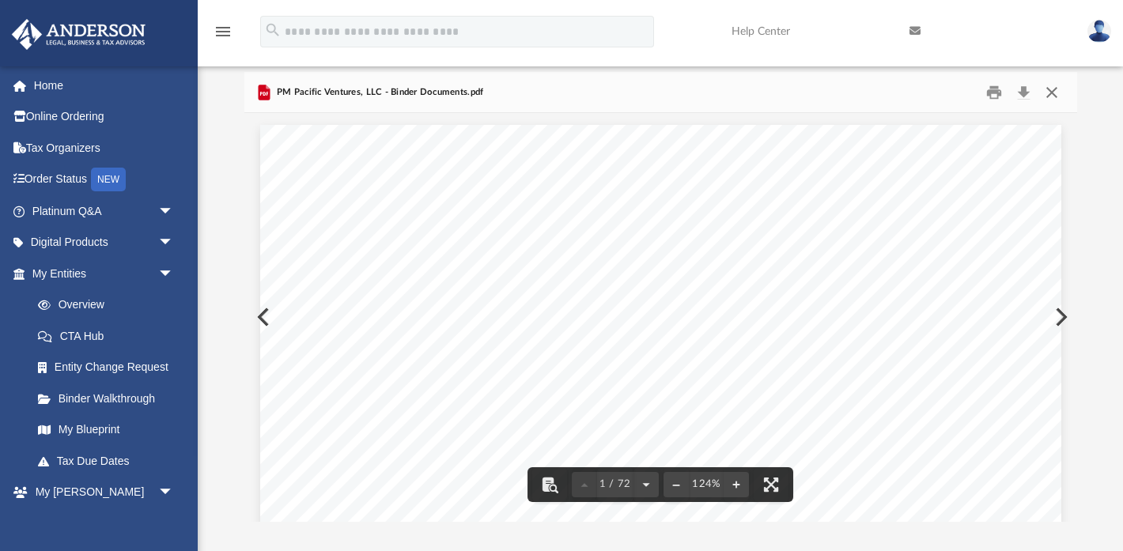
click at [1056, 96] on button "Close" at bounding box center [1052, 92] width 28 height 25
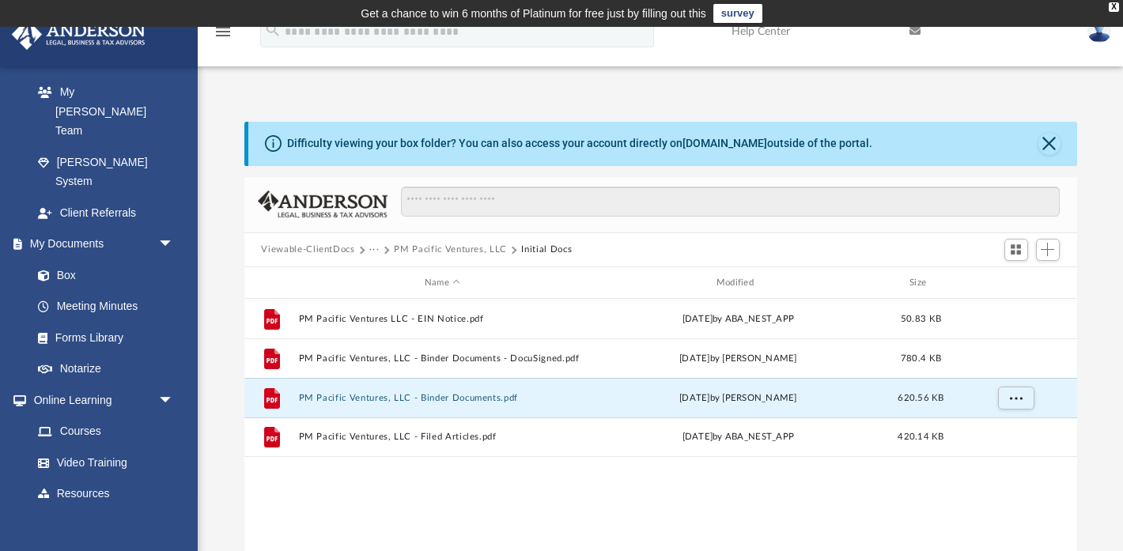
click at [1097, 36] on img at bounding box center [1100, 31] width 24 height 23
click at [1046, 89] on ul "suehara7@twc.com My Profile Reset Password Logout" at bounding box center [1026, 81] width 170 height 55
click at [1104, 36] on img at bounding box center [1100, 31] width 24 height 23
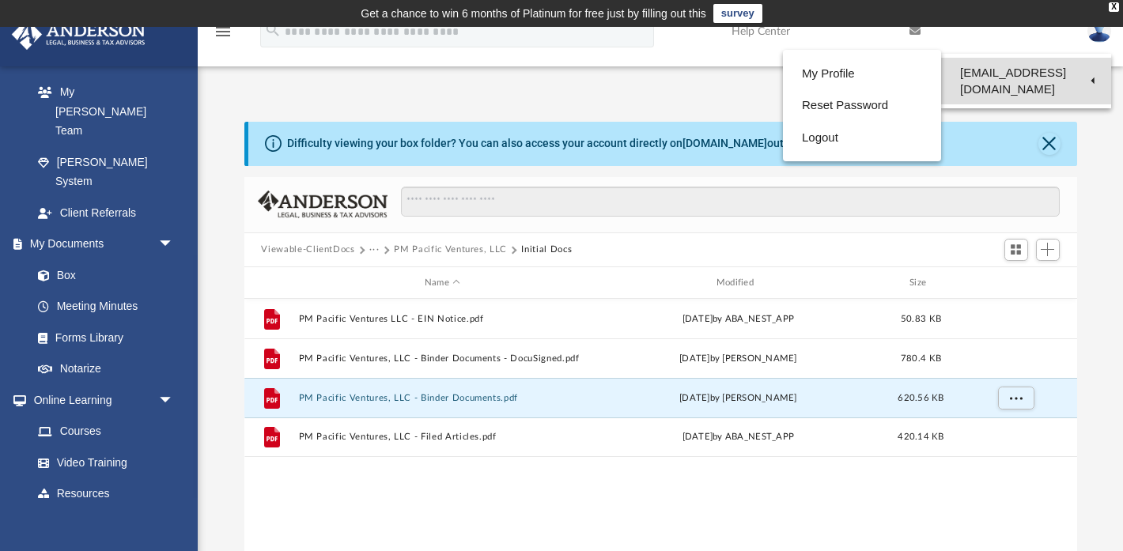
click at [1046, 69] on link "[EMAIL_ADDRESS][DOMAIN_NAME]" at bounding box center [1026, 81] width 170 height 47
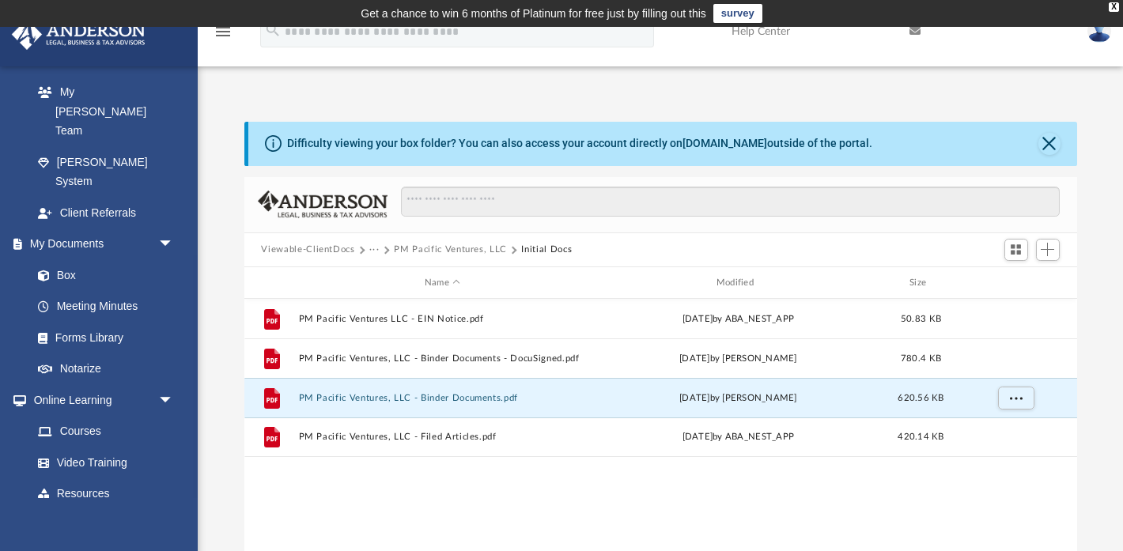
click at [1042, 70] on div "App suehara7@twc.com Sign Out suehara7@twc.com Home Online Ordering Tax Organiz…" at bounding box center [561, 349] width 1123 height 645
click at [1090, 44] on link at bounding box center [1099, 31] width 47 height 70
click at [1091, 41] on link at bounding box center [1099, 31] width 47 height 70
click at [1091, 40] on link at bounding box center [1099, 31] width 47 height 70
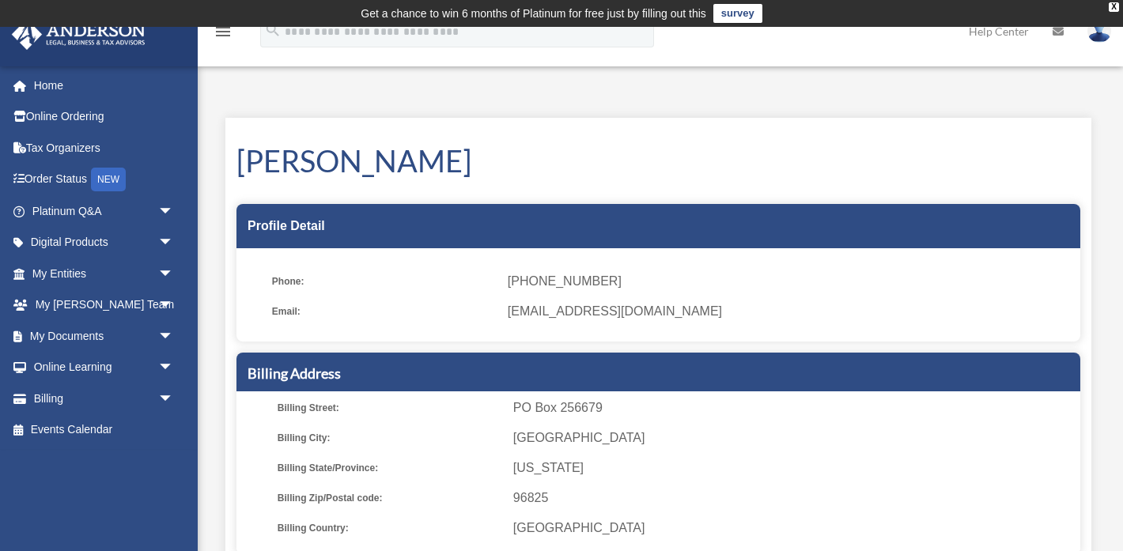
click at [1092, 40] on img at bounding box center [1100, 31] width 24 height 23
click at [902, 127] on div "Susan Uehara Profile Detail Phone: (808) 226-3417 Email: suehara7@twc.com Billi…" at bounding box center [658, 459] width 866 height 683
click at [1097, 34] on img at bounding box center [1100, 31] width 24 height 23
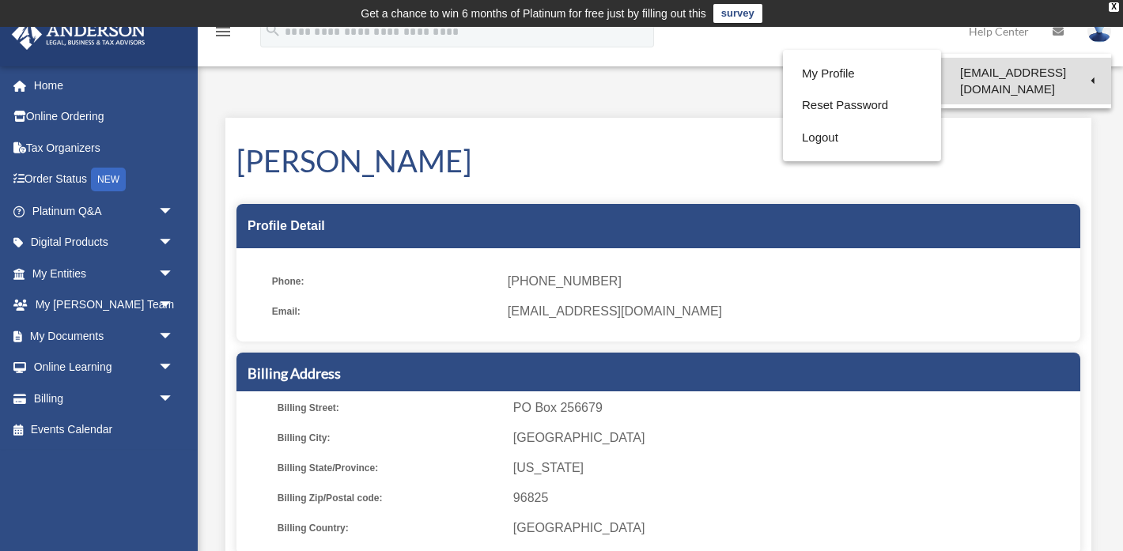
click at [998, 74] on link "[EMAIL_ADDRESS][DOMAIN_NAME]" at bounding box center [1026, 81] width 170 height 47
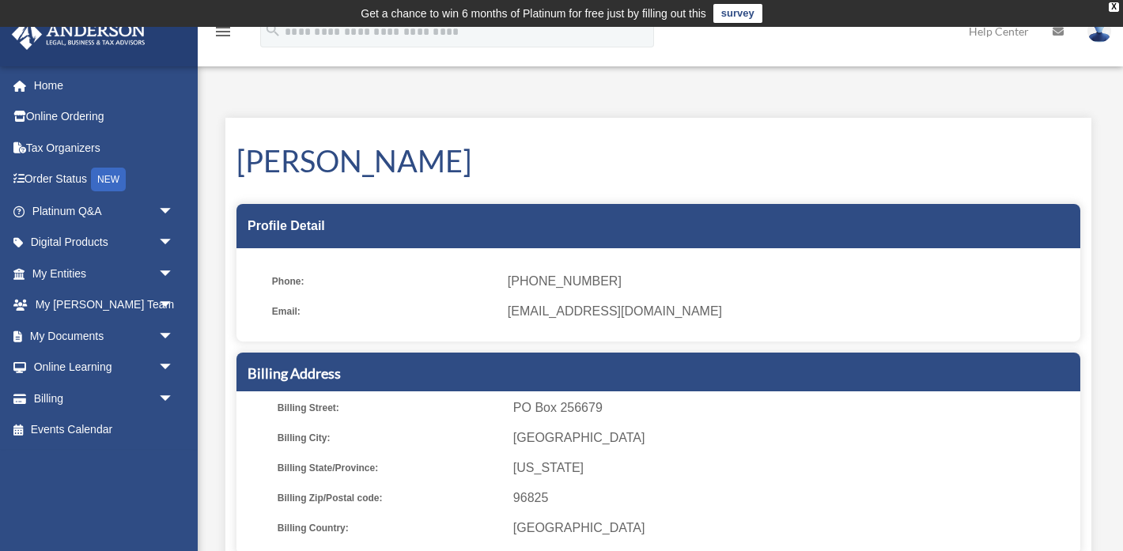
click at [1101, 32] on img at bounding box center [1100, 31] width 24 height 23
click at [1097, 40] on img at bounding box center [1100, 31] width 24 height 23
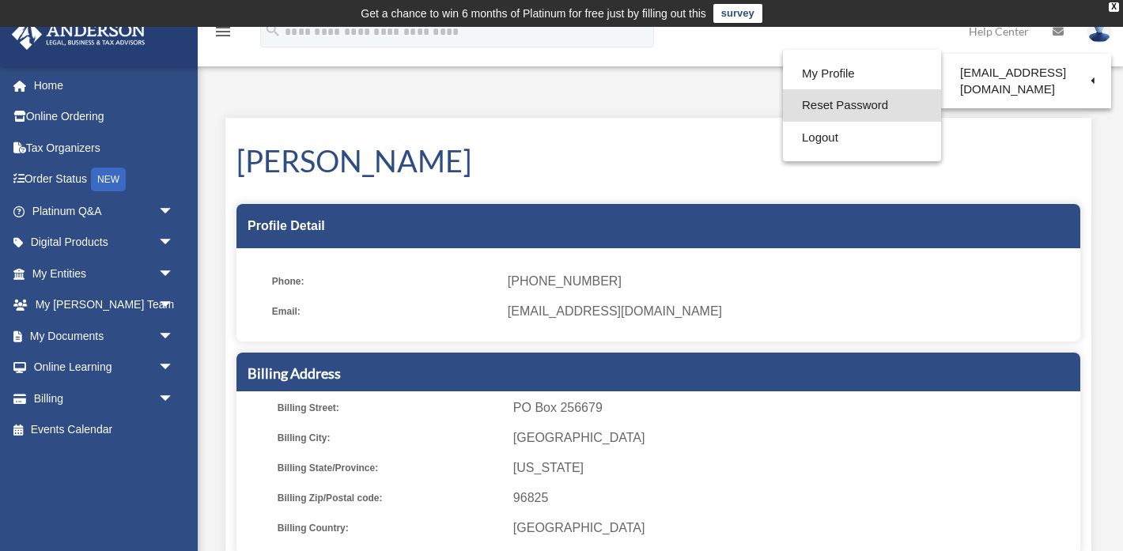
click at [912, 97] on link "Reset Password" at bounding box center [862, 105] width 158 height 32
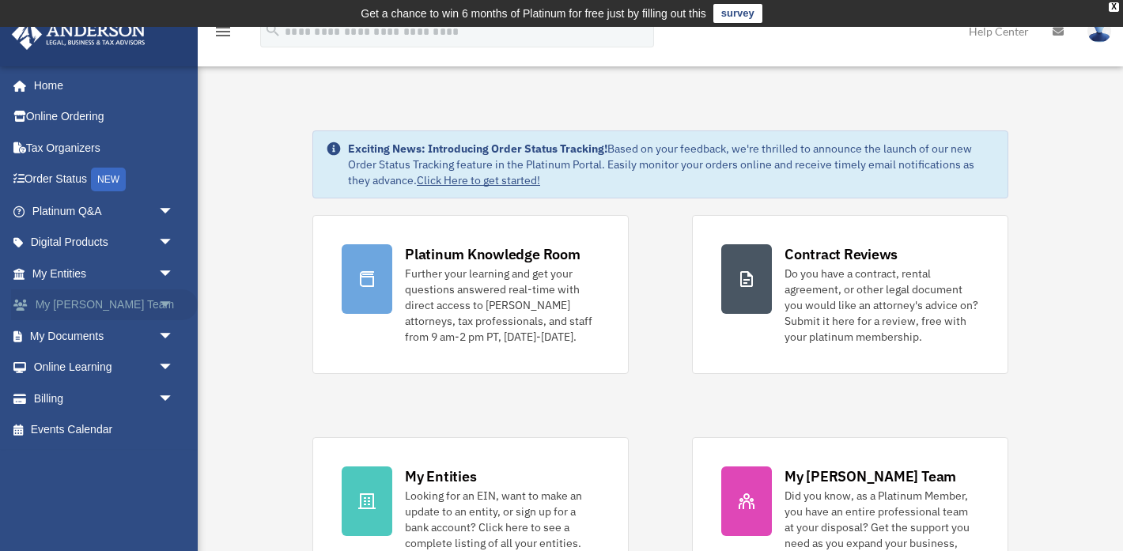
click at [164, 300] on span "arrow_drop_down" at bounding box center [174, 306] width 32 height 32
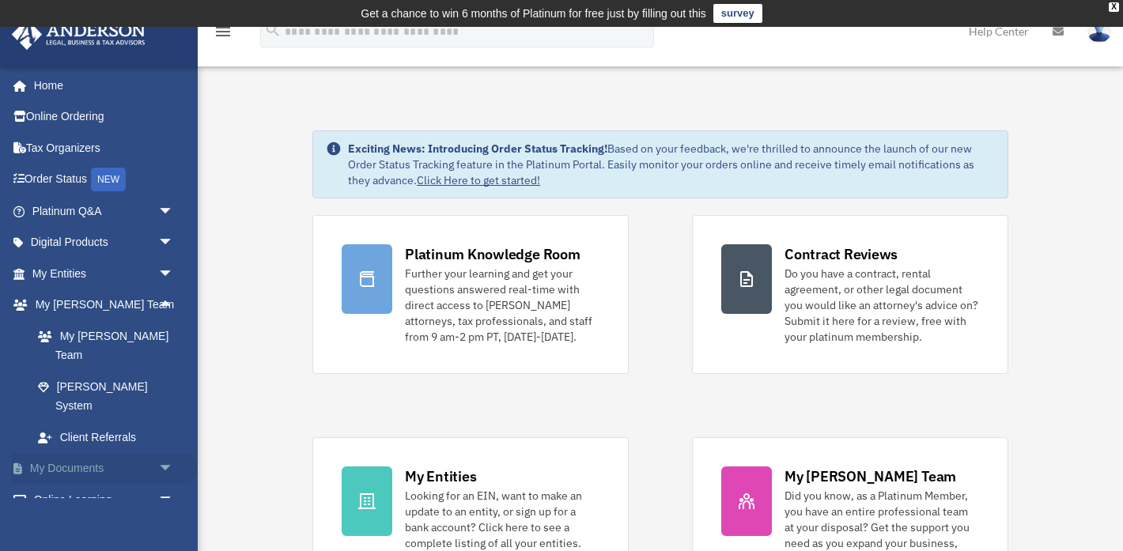
click at [165, 453] on span "arrow_drop_down" at bounding box center [174, 469] width 32 height 32
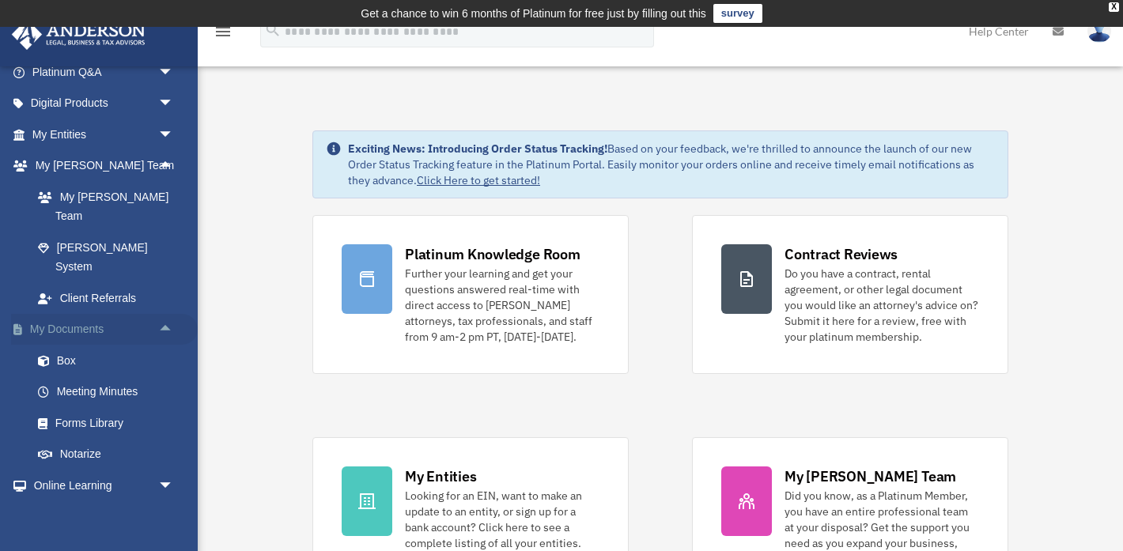
scroll to position [146, 0]
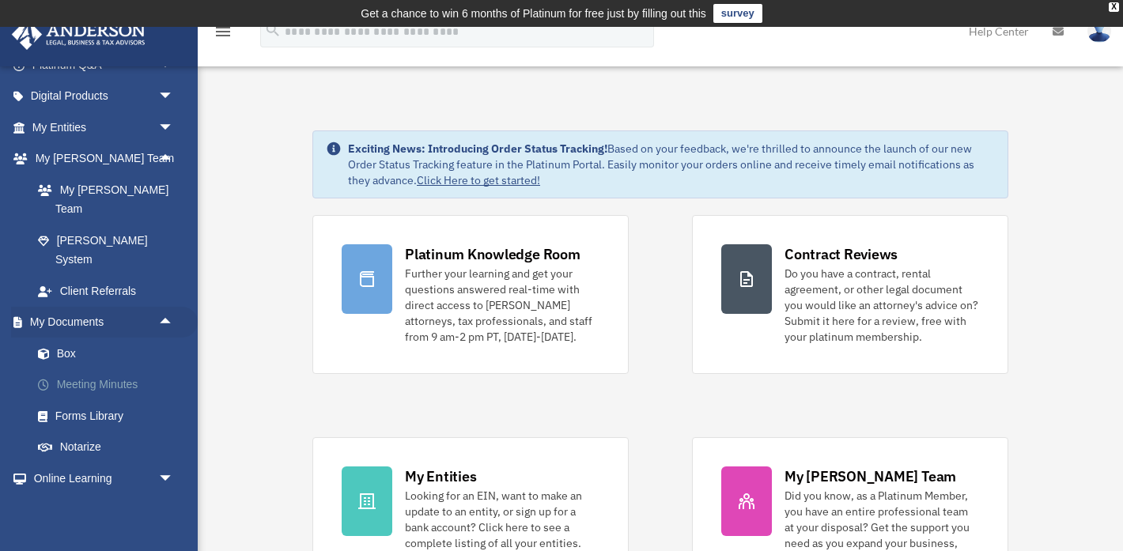
click at [118, 369] on link "Meeting Minutes" at bounding box center [110, 385] width 176 height 32
click at [100, 400] on link "Forms Library" at bounding box center [110, 416] width 176 height 32
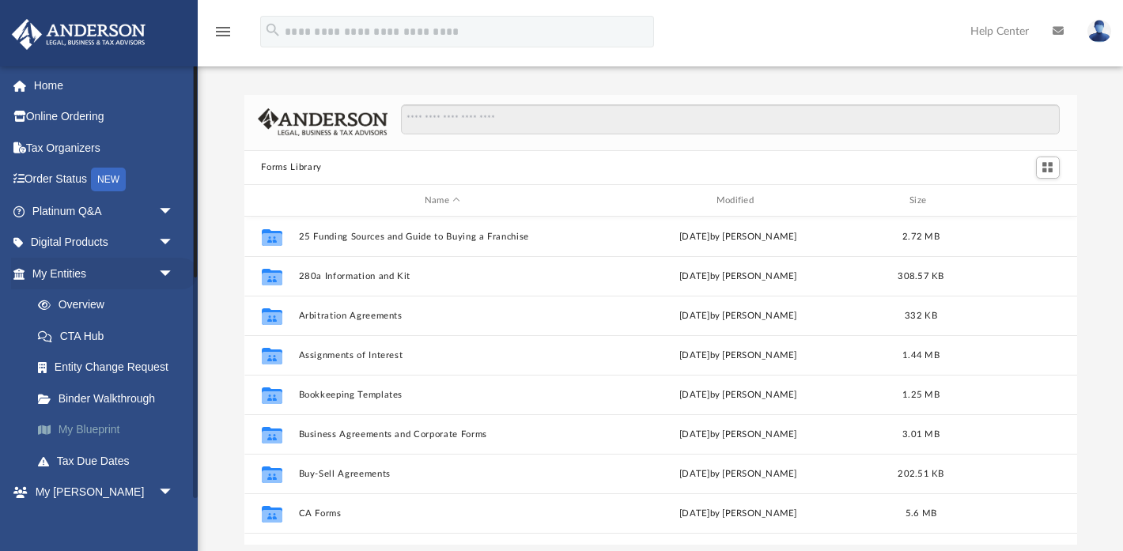
scroll to position [359, 833]
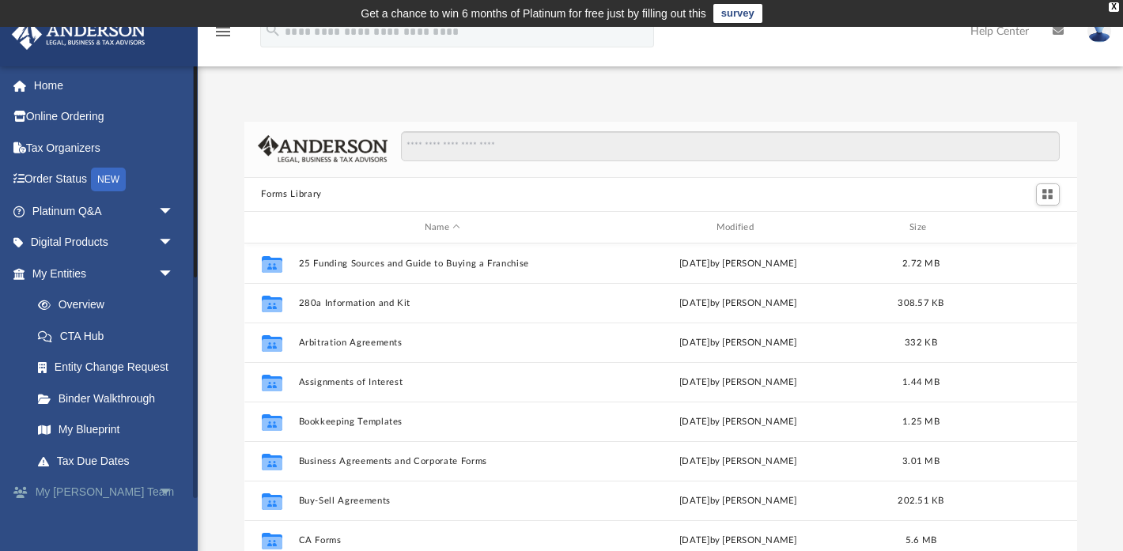
click at [101, 496] on link "My [PERSON_NAME] Team arrow_drop_down" at bounding box center [104, 493] width 187 height 32
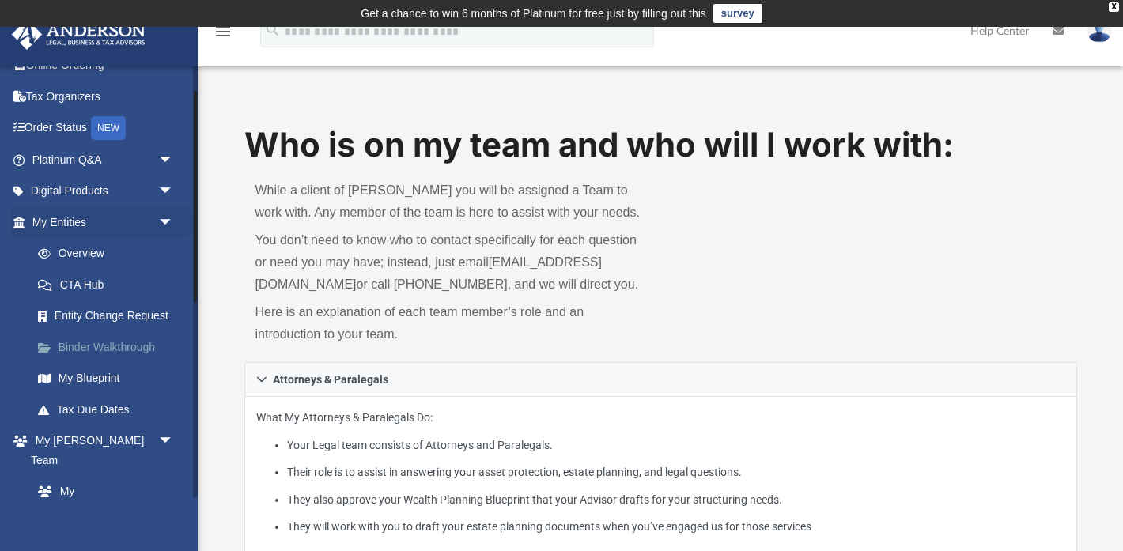
click at [110, 350] on link "Binder Walkthrough" at bounding box center [110, 348] width 176 height 32
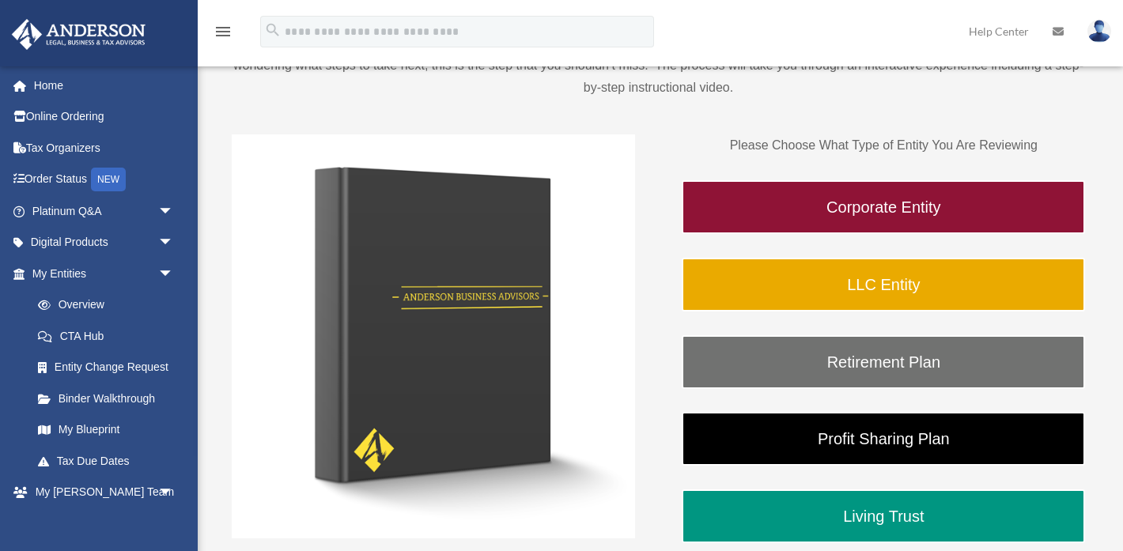
scroll to position [205, 0]
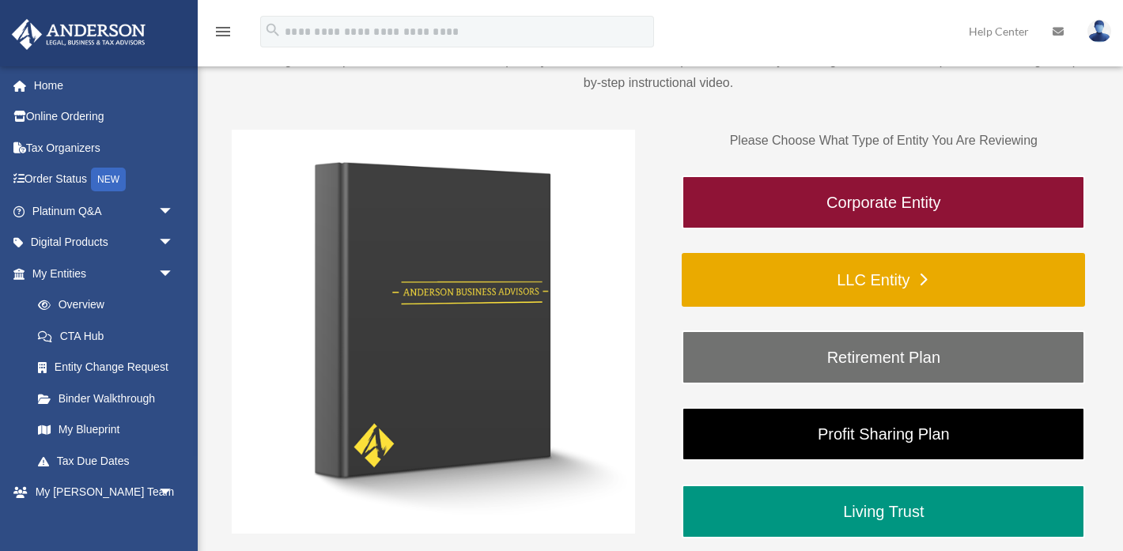
click at [739, 268] on link "LLC Entity" at bounding box center [883, 280] width 403 height 54
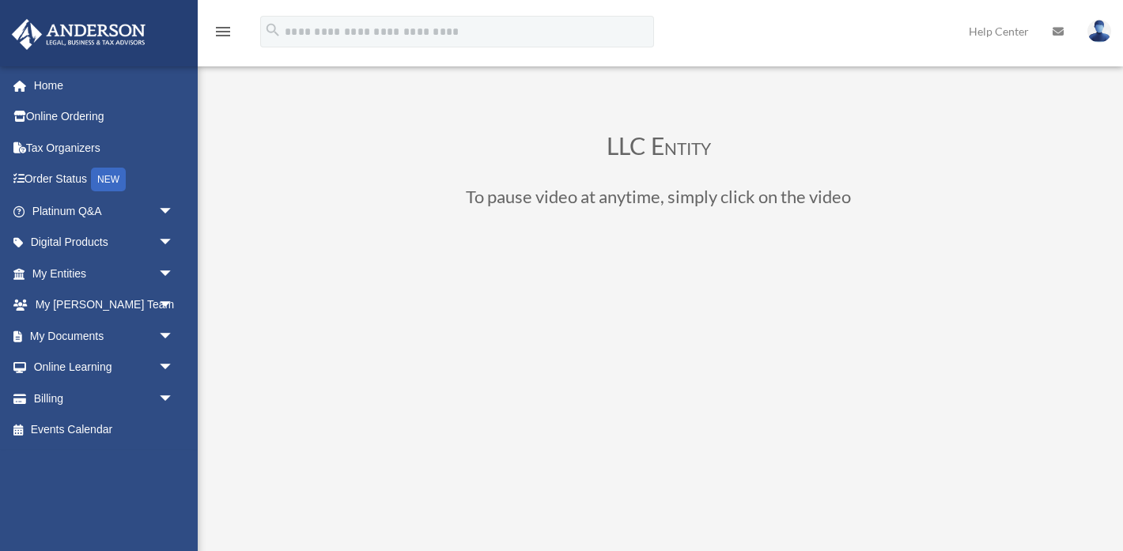
scroll to position [39, 0]
click at [40, 183] on link "Order Status NEW" at bounding box center [104, 180] width 187 height 32
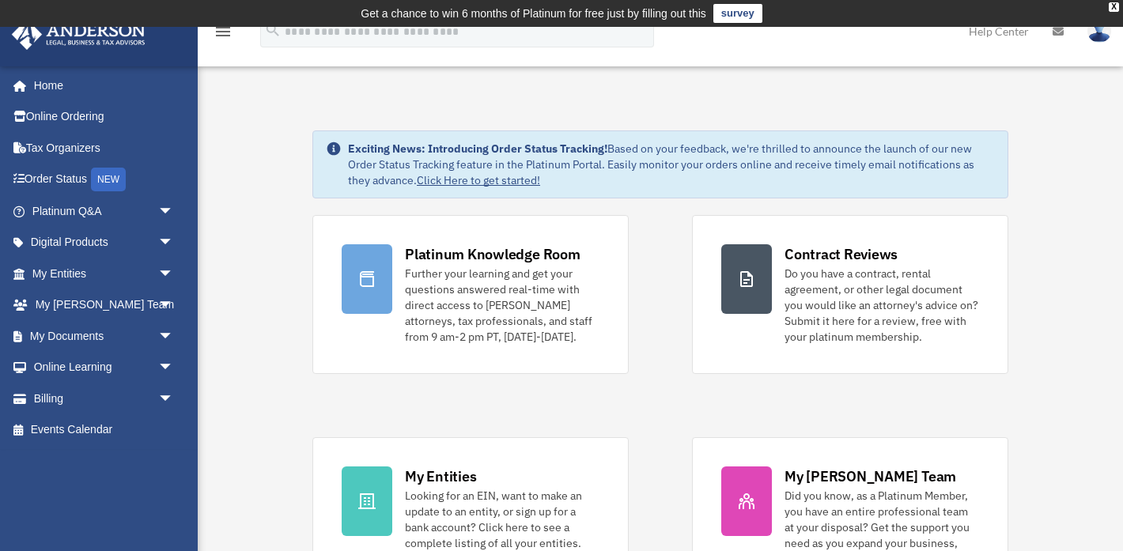
click at [1097, 35] on img at bounding box center [1100, 31] width 24 height 23
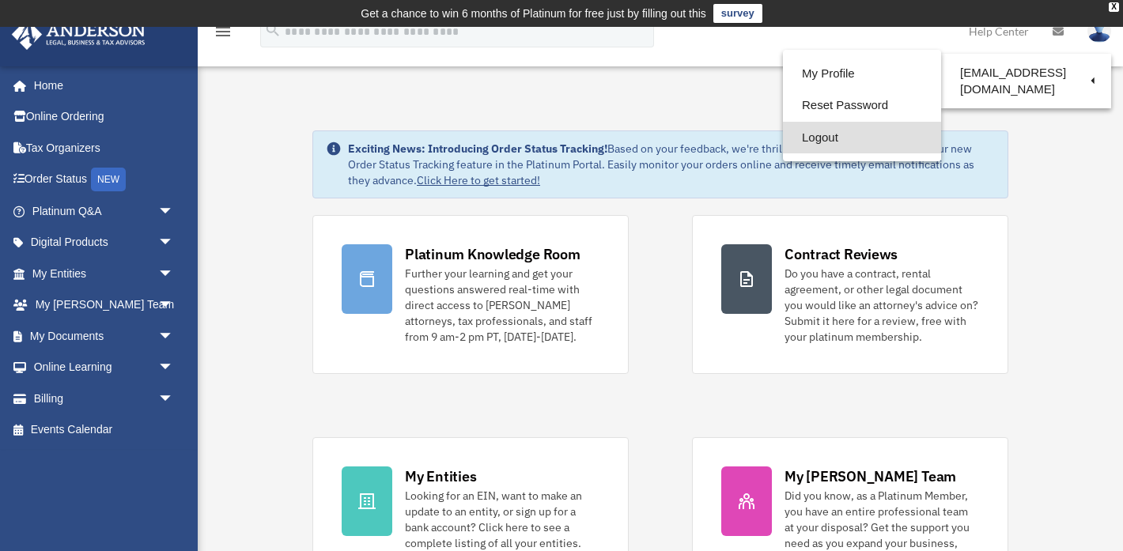
click at [876, 138] on link "Logout" at bounding box center [862, 138] width 158 height 32
